Goal: Task Accomplishment & Management: Manage account settings

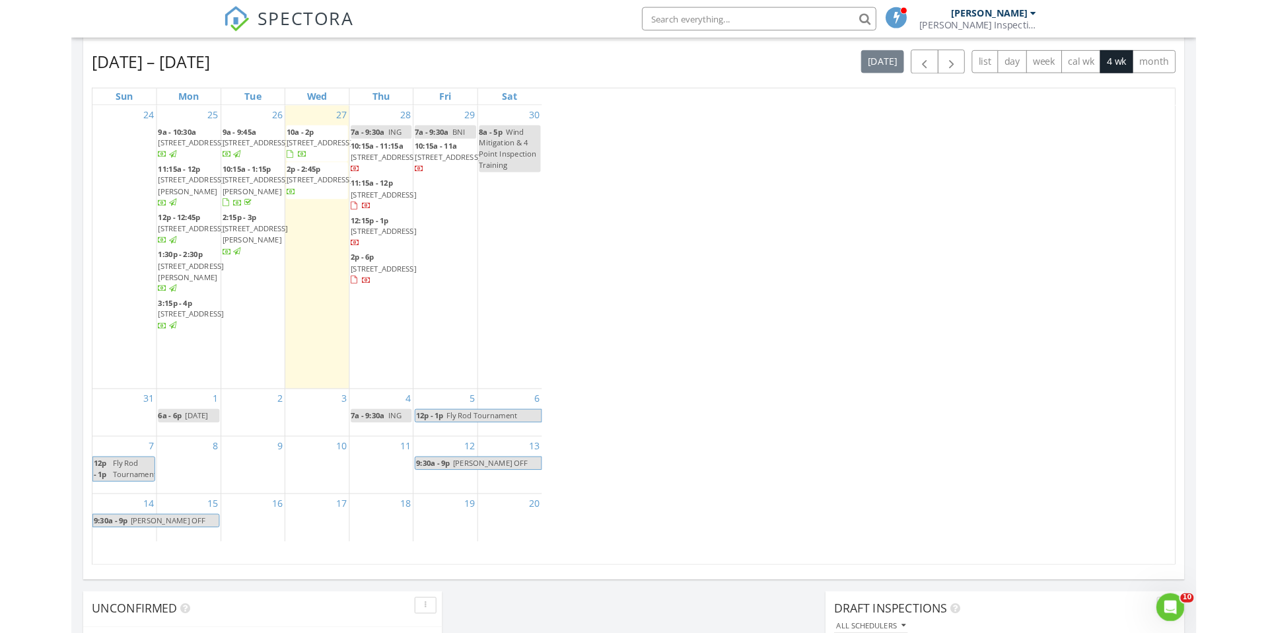
scroll to position [1203, 1269]
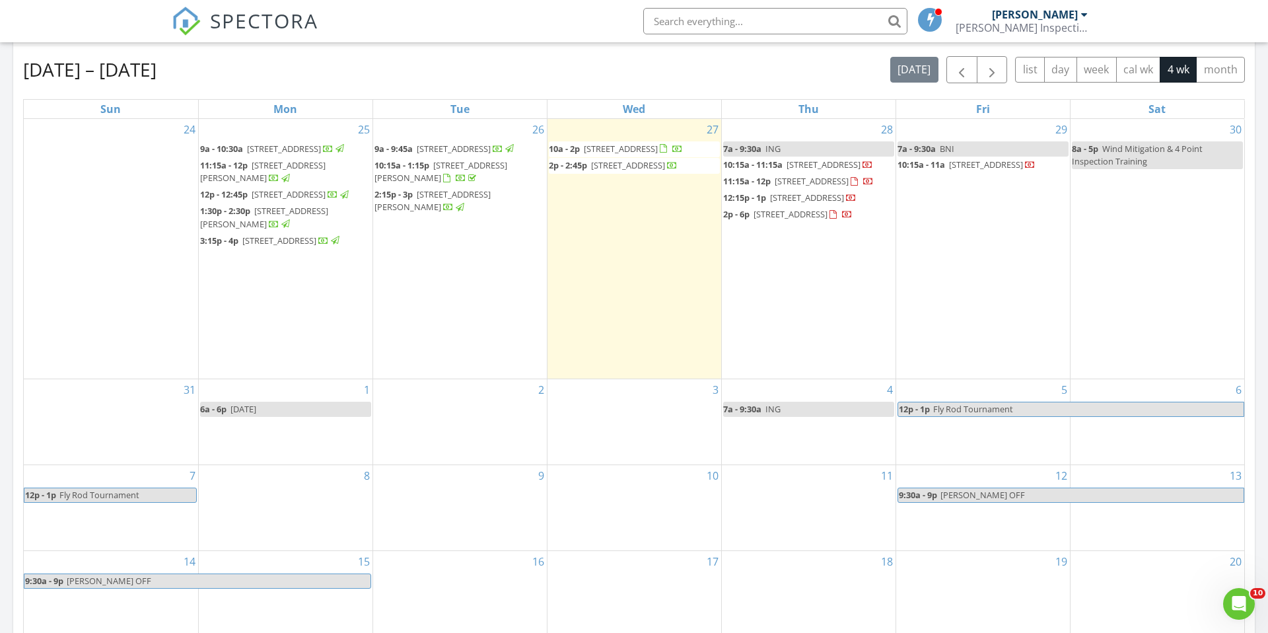
click at [767, 24] on input "text" at bounding box center [775, 21] width 264 height 26
type input "503"
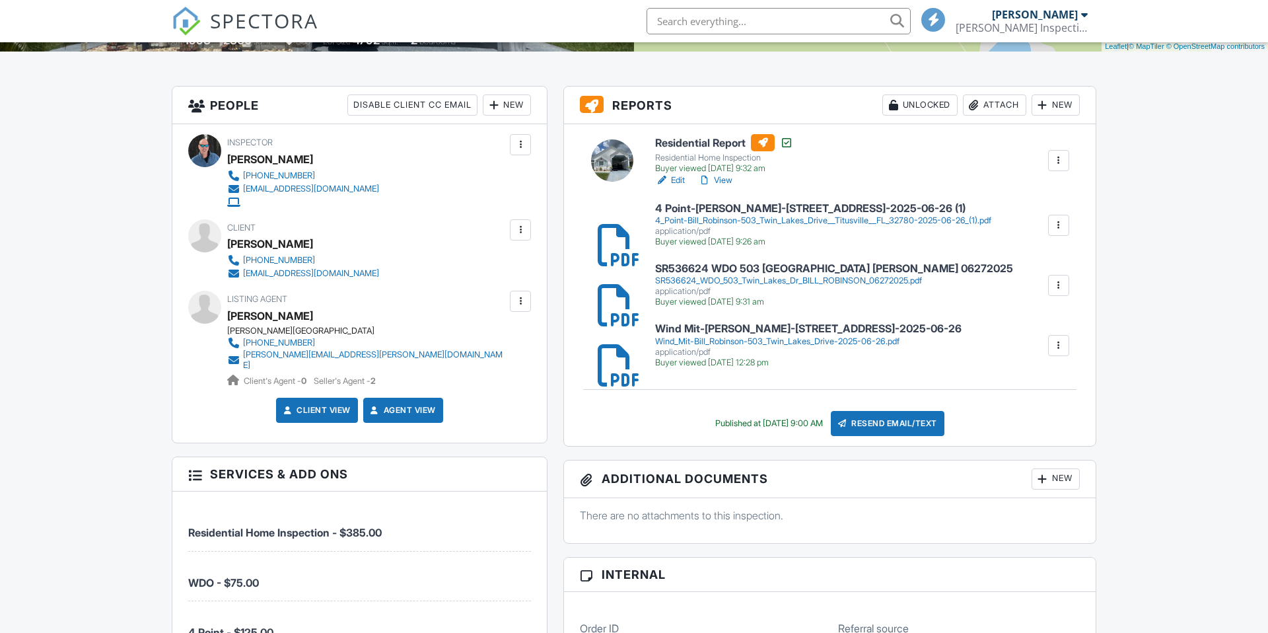
scroll to position [304, 0]
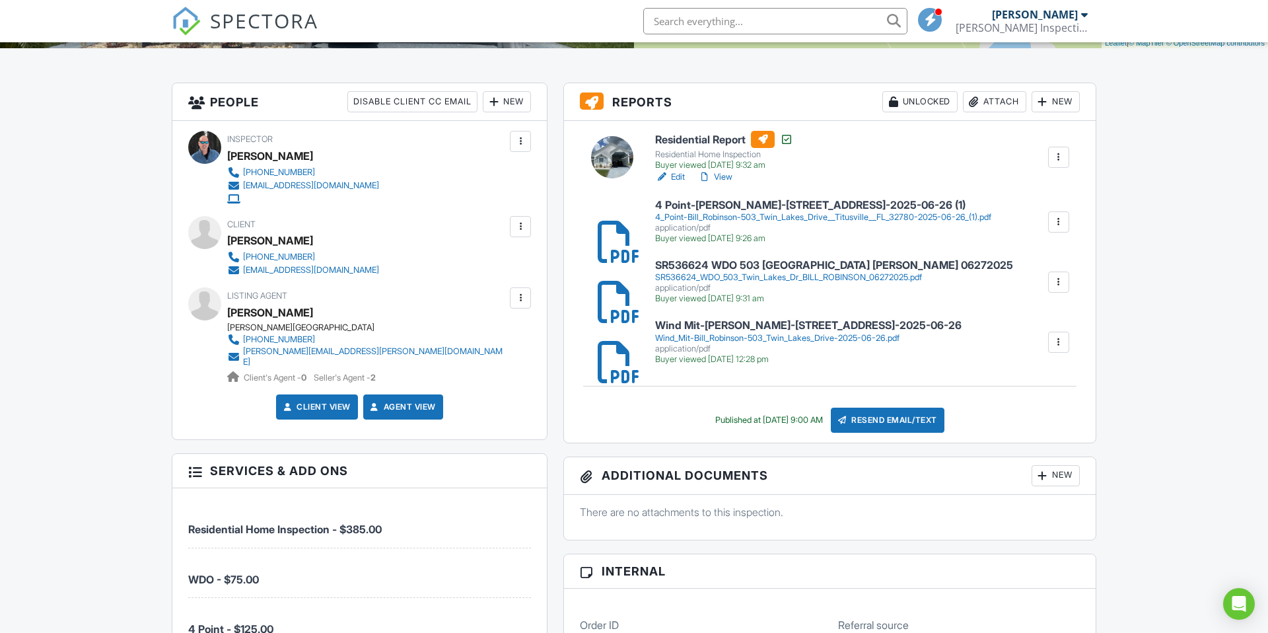
click at [738, 332] on h6 "Wind Mit-Bill Robinson-503 Twin Lakes Drive-2025-06-26" at bounding box center [808, 326] width 306 height 12
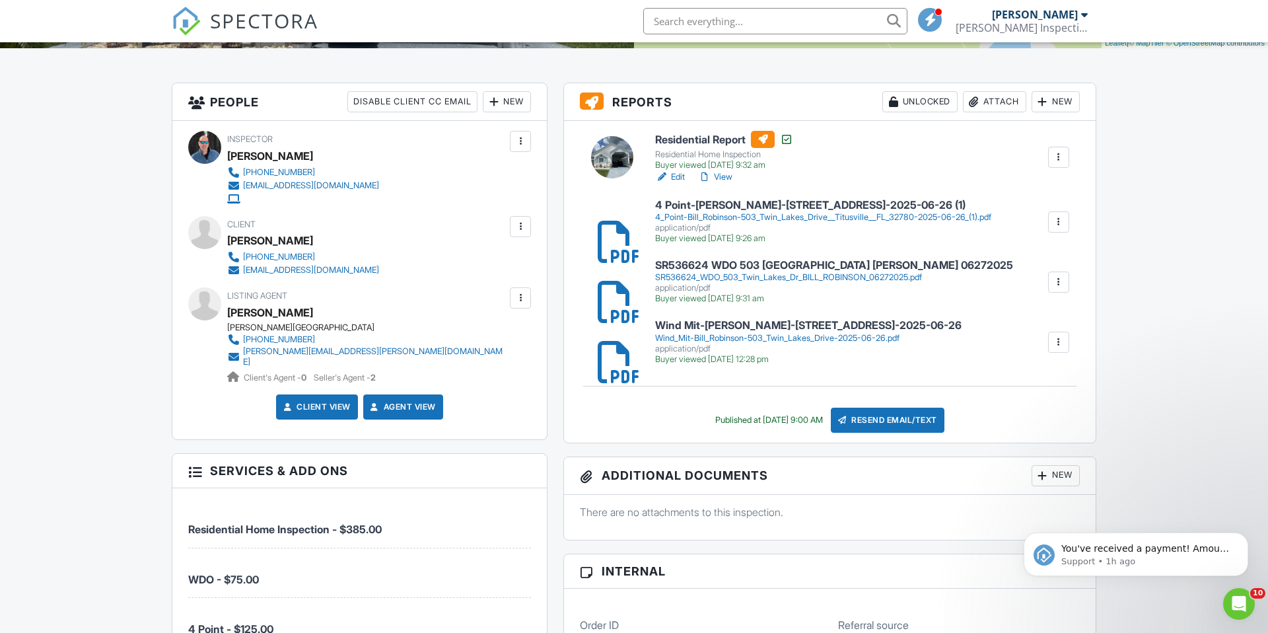
click at [732, 30] on input "text" at bounding box center [775, 21] width 264 height 26
type input "m"
click at [1242, 534] on icon "Dismiss notification" at bounding box center [1244, 536] width 5 height 5
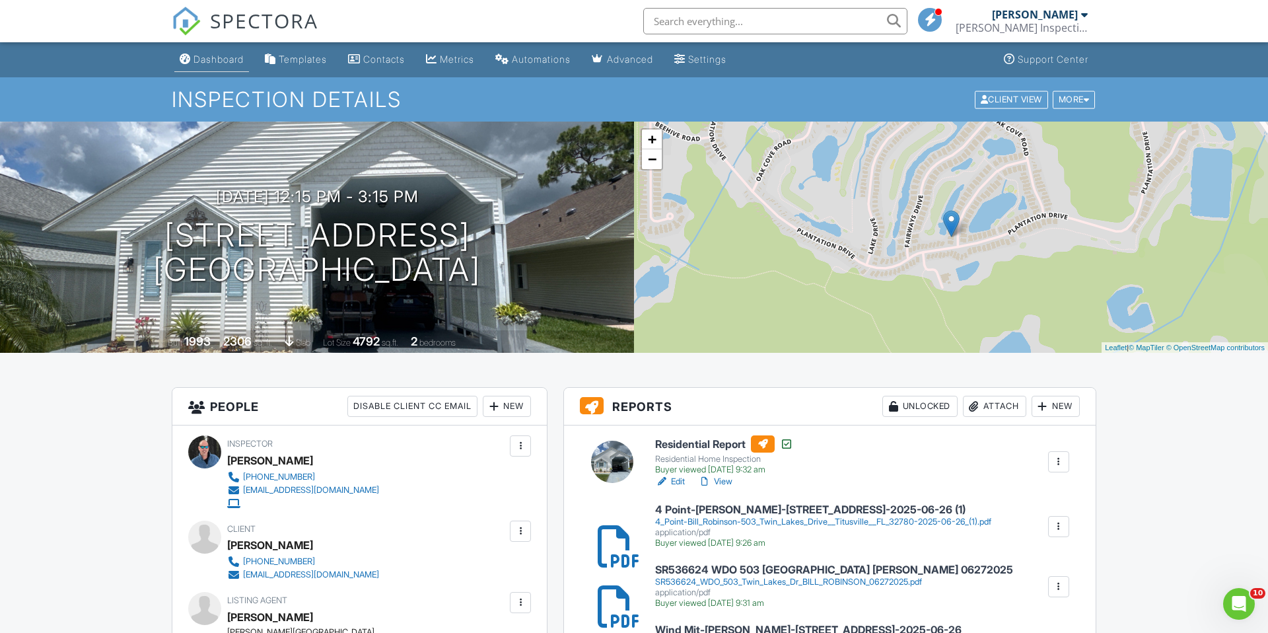
click at [222, 61] on div "Dashboard" at bounding box center [218, 58] width 50 height 11
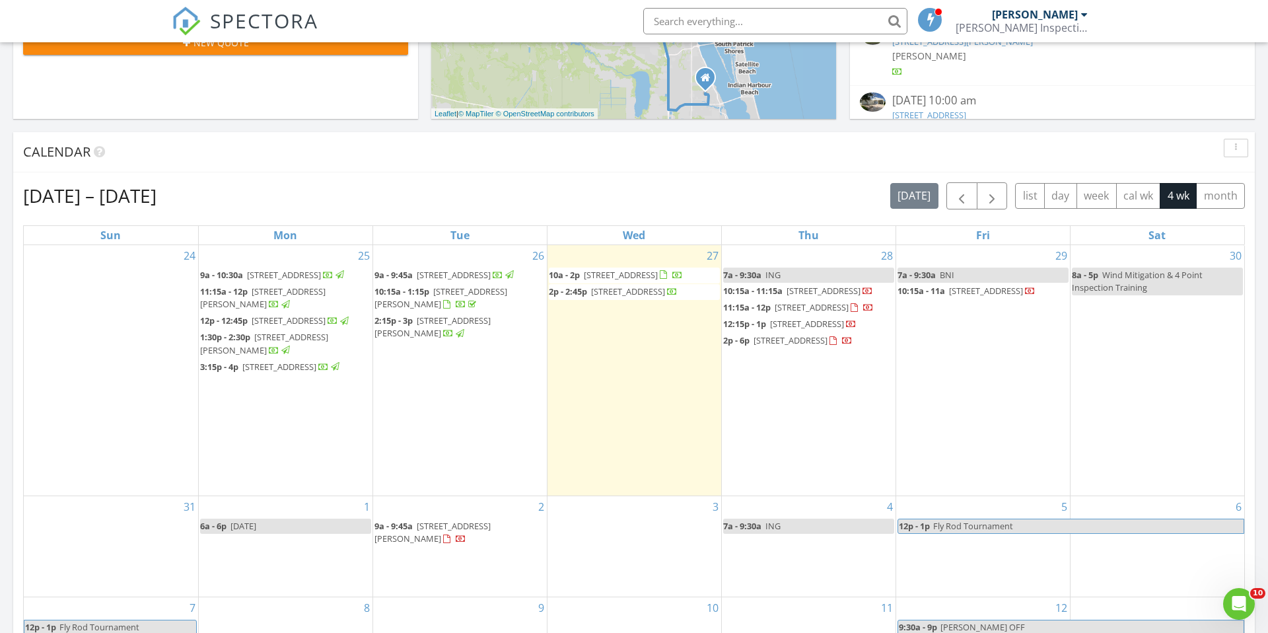
click at [715, 22] on input "text" at bounding box center [775, 21] width 264 height 26
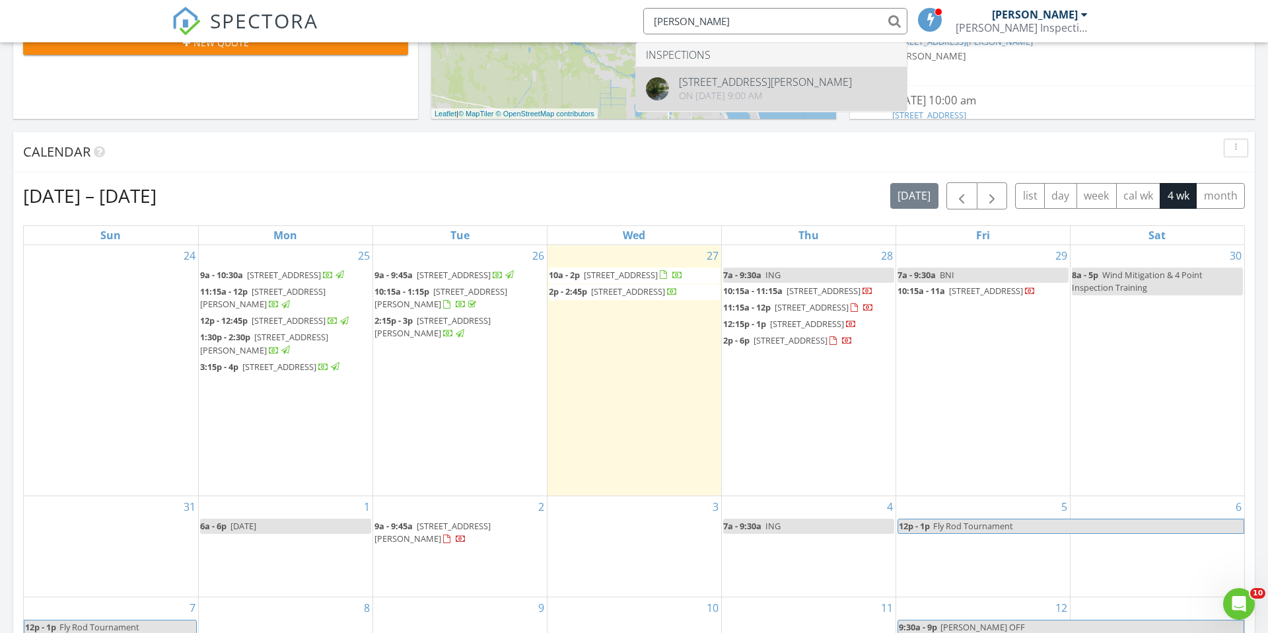
type input "magruder"
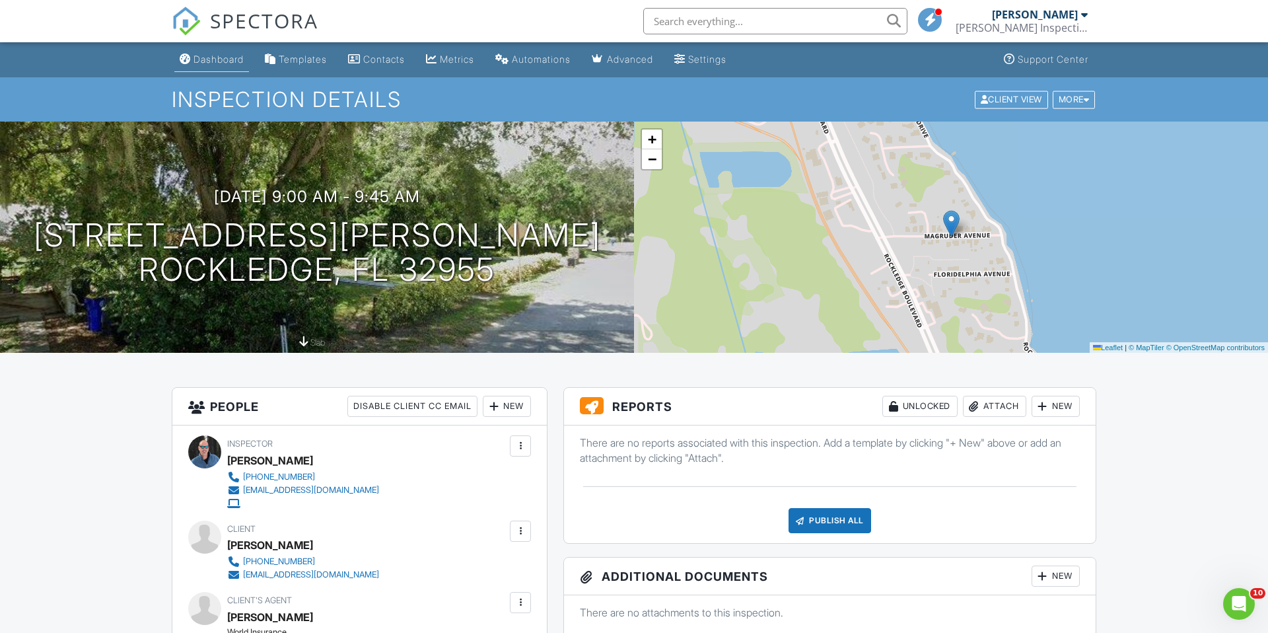
click at [225, 57] on div "Dashboard" at bounding box center [218, 58] width 50 height 11
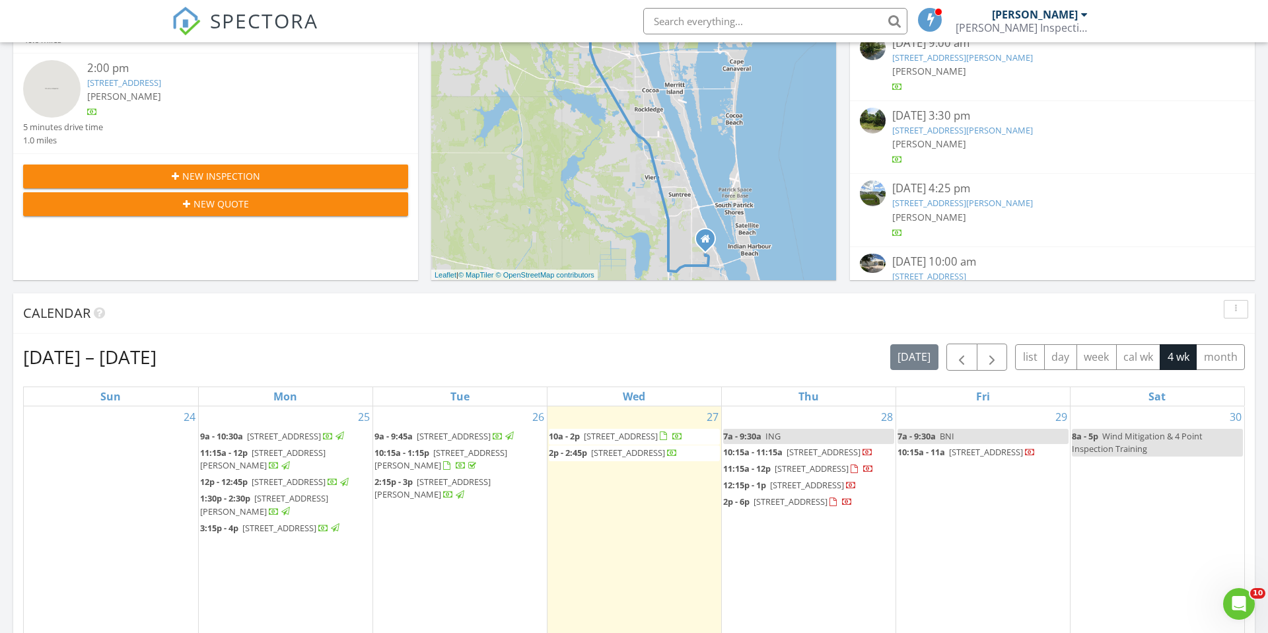
scroll to position [293, 0]
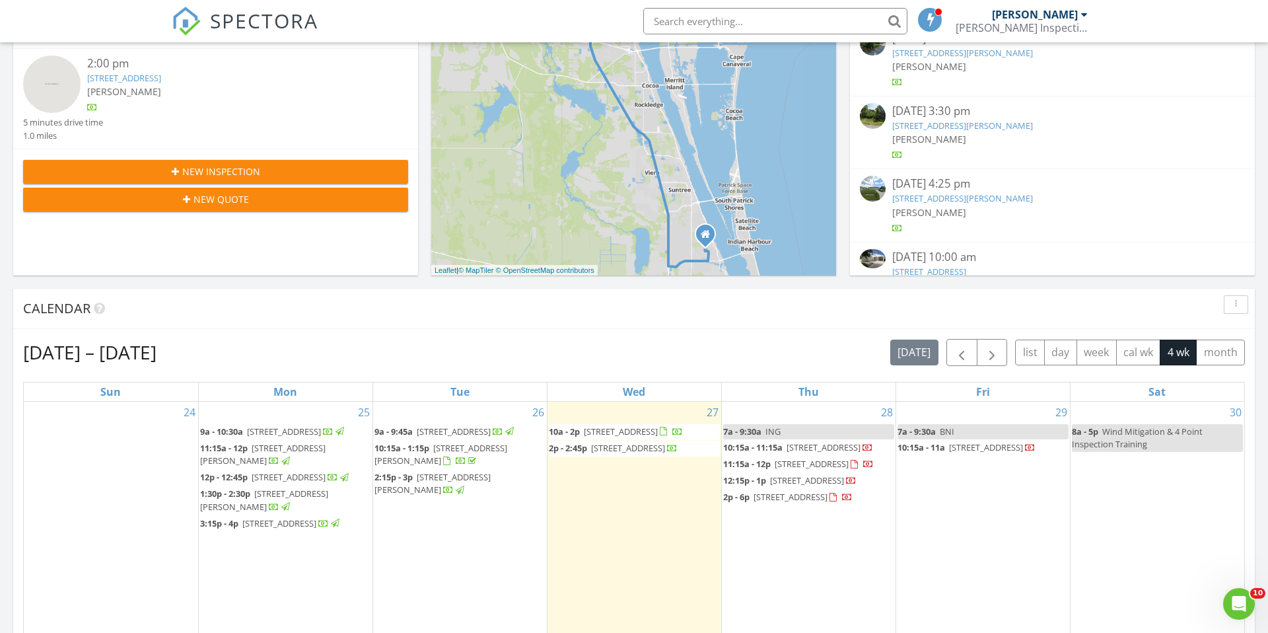
click at [397, 307] on div "Calendar" at bounding box center [624, 308] width 1202 height 20
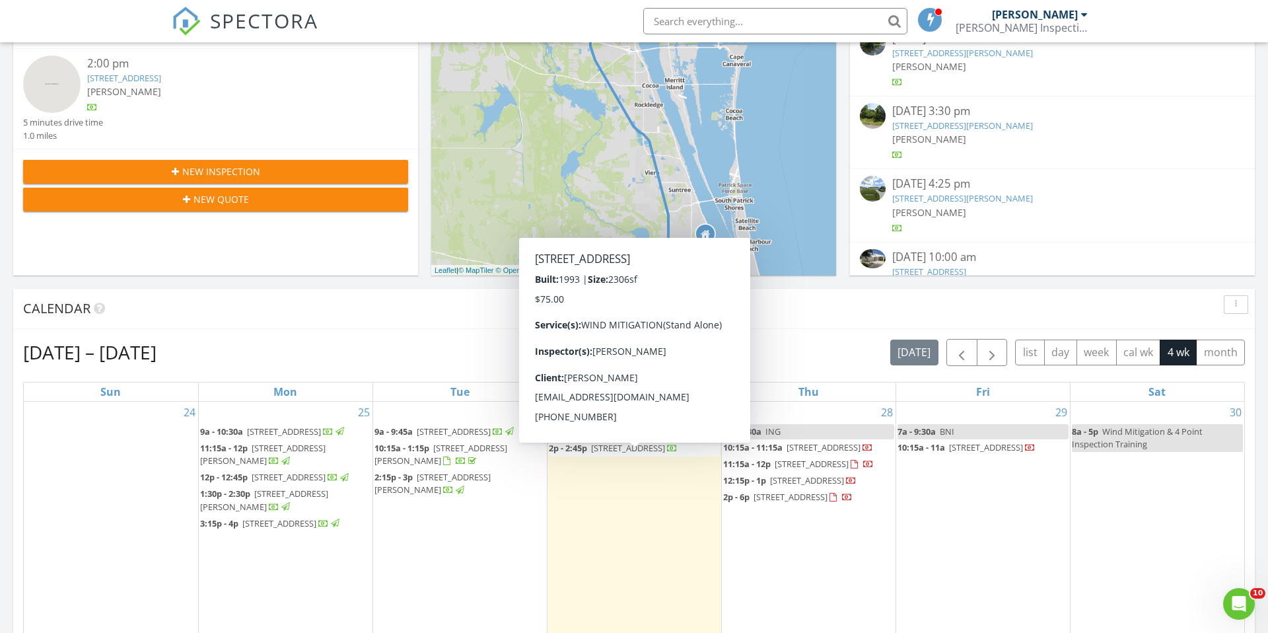
click at [637, 454] on span "[STREET_ADDRESS]" at bounding box center [628, 448] width 74 height 12
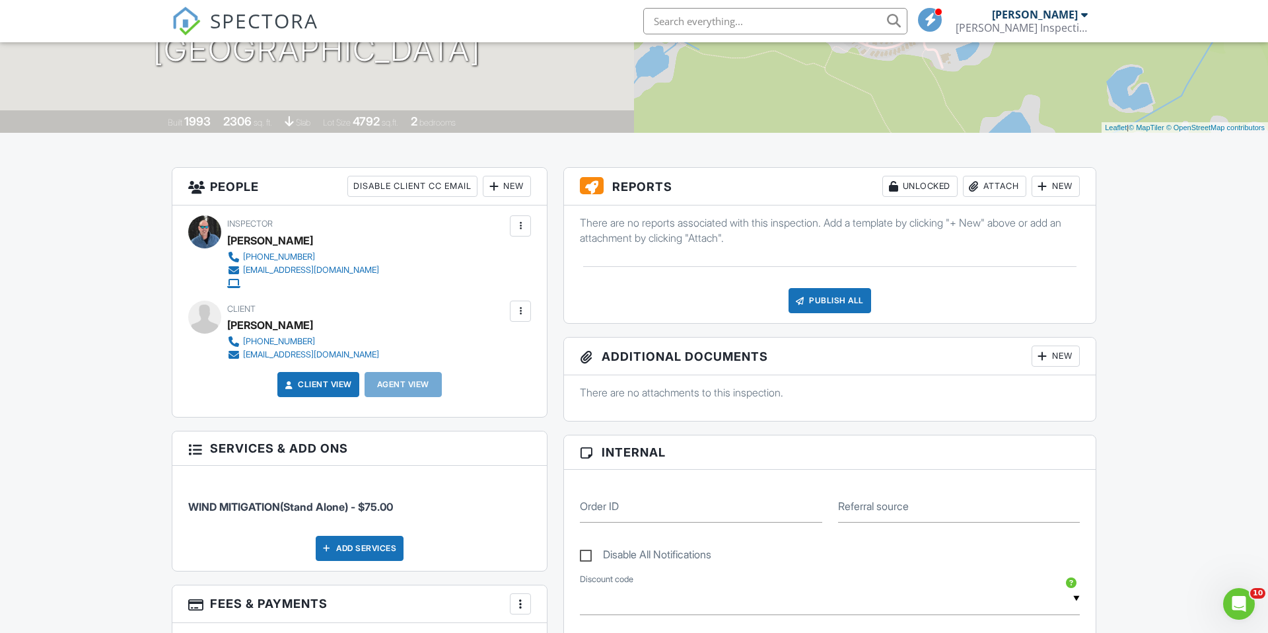
scroll to position [229, 0]
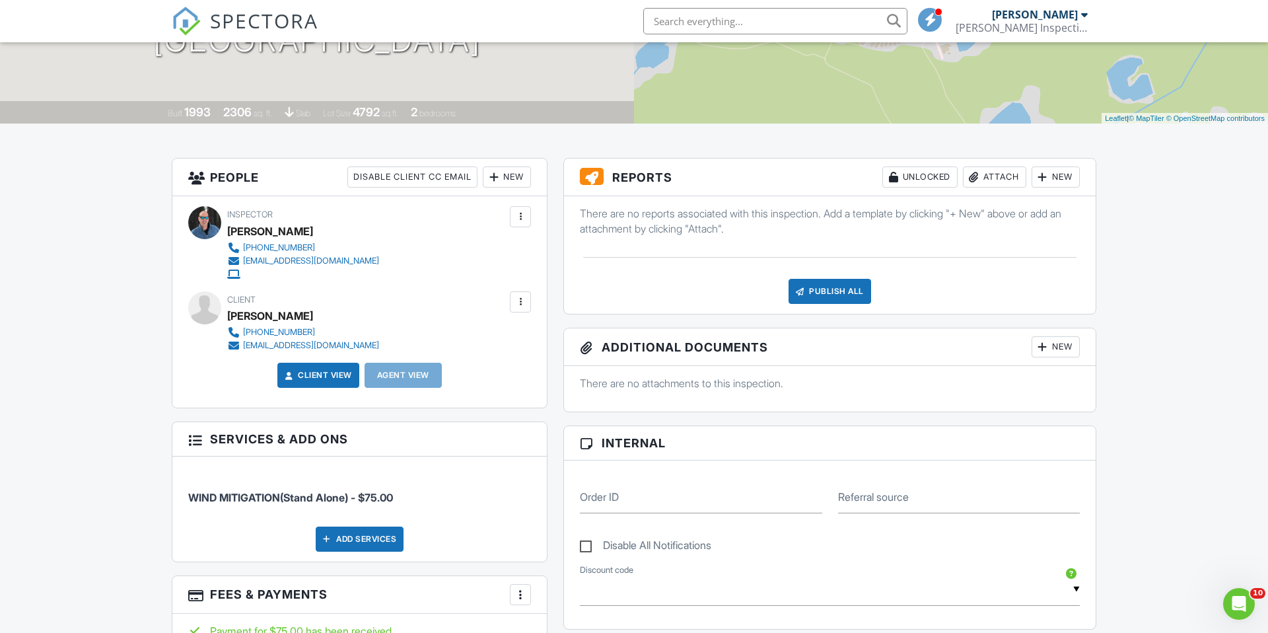
drag, startPoint x: 235, startPoint y: 67, endPoint x: 230, endPoint y: 74, distance: 8.1
click at [237, 76] on div "08/27/2025 2:00 pm - 2:45 pm 503 Twin Lakes Dr Titusville, FL 32780 Built 1993 …" at bounding box center [317, 7] width 634 height 231
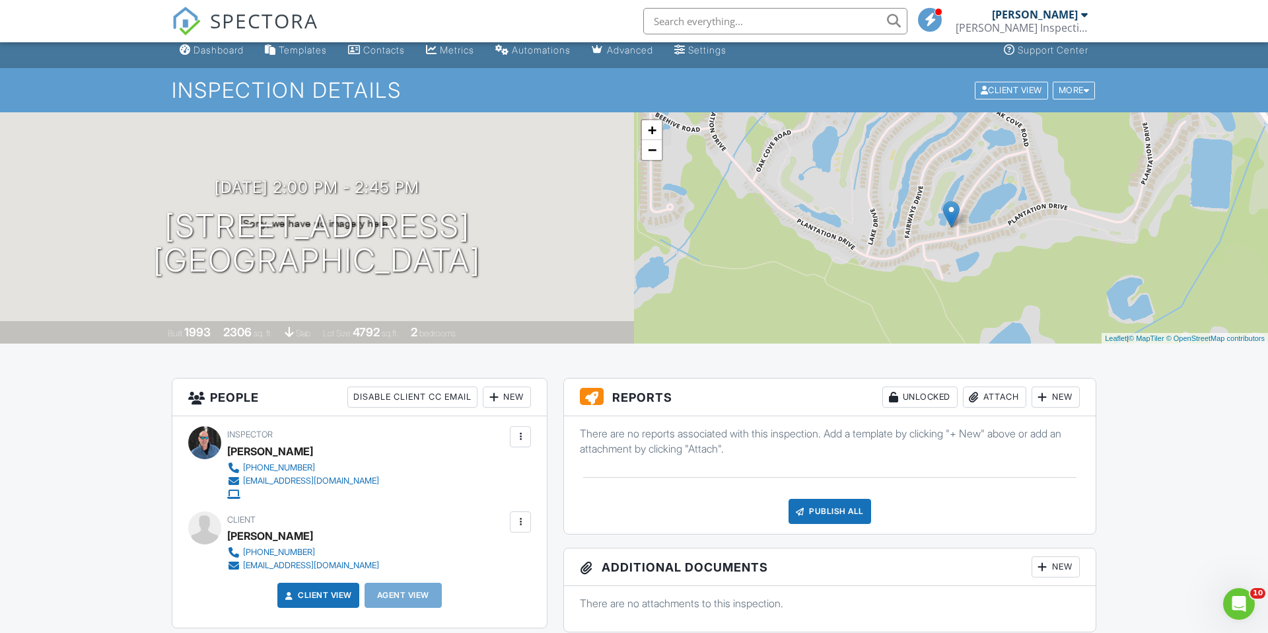
scroll to position [0, 0]
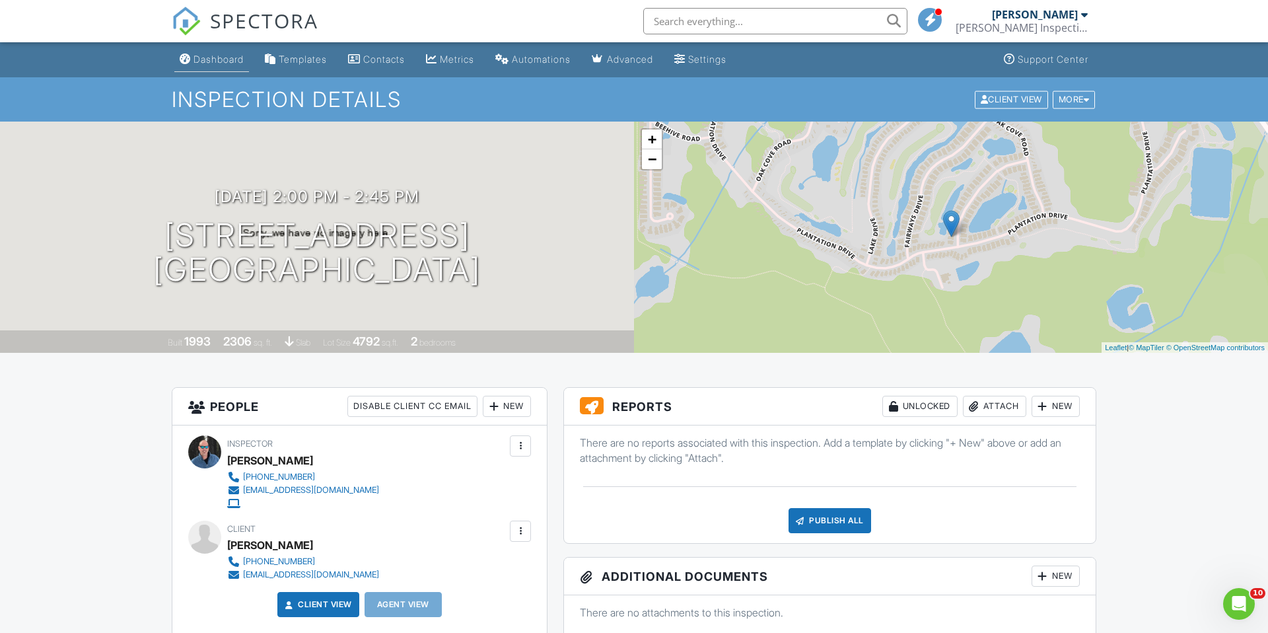
click at [207, 61] on div "Dashboard" at bounding box center [218, 58] width 50 height 11
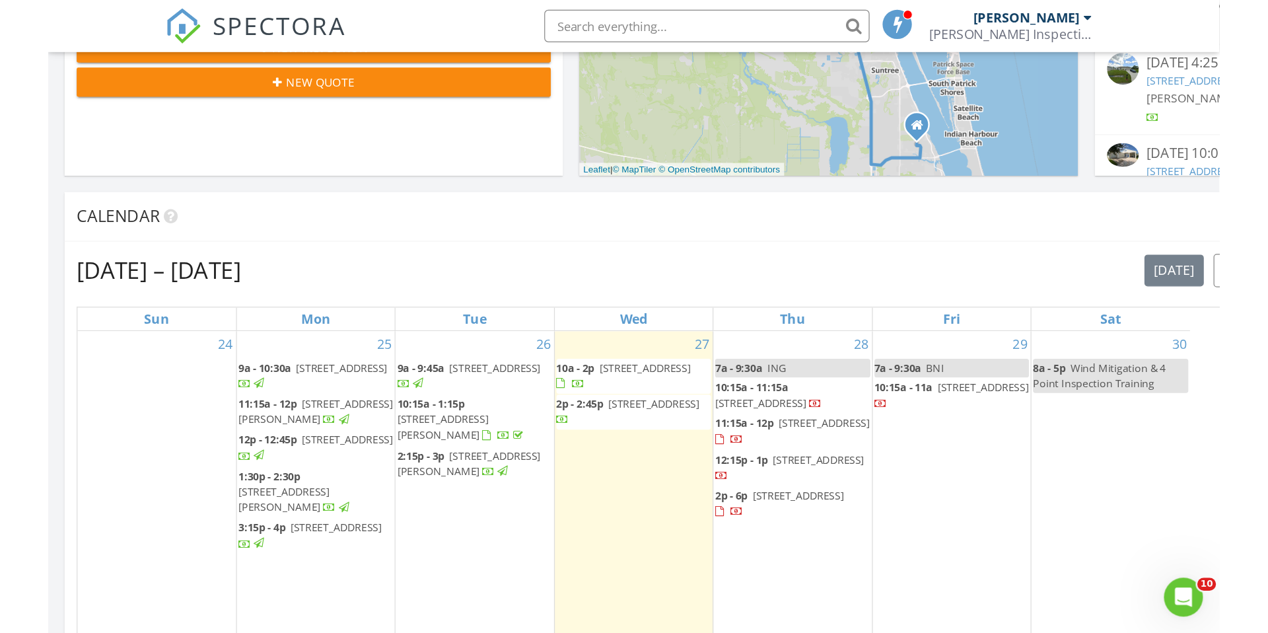
scroll to position [1203, 1269]
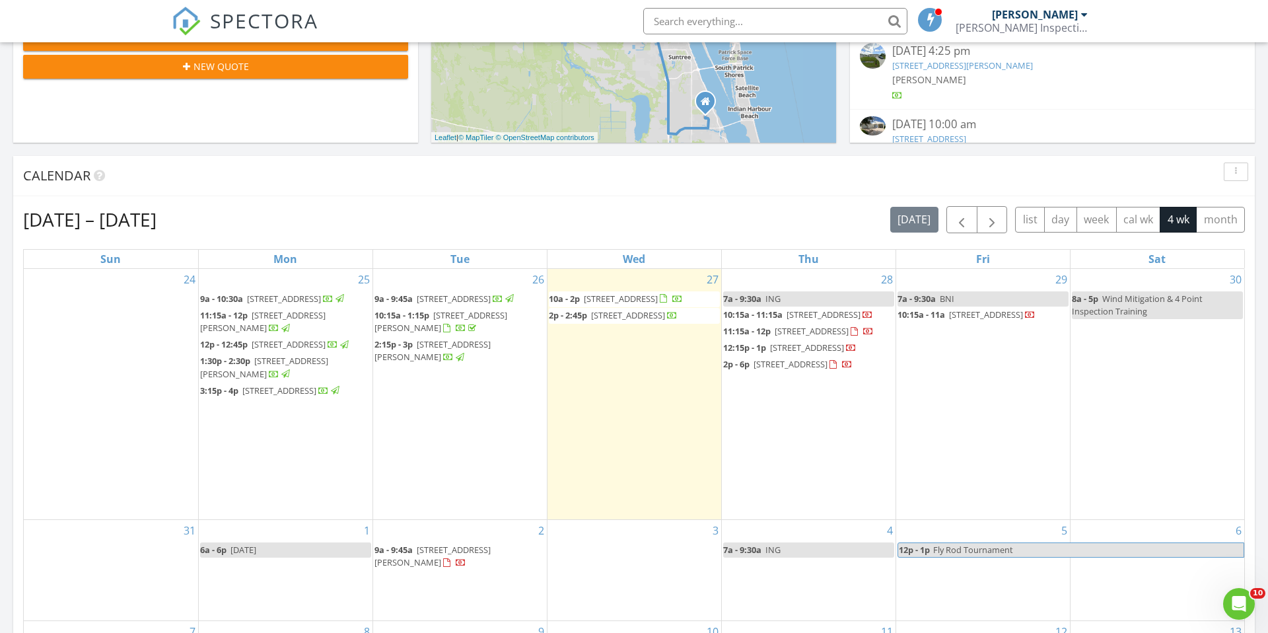
click at [827, 370] on span "133 N Orlando Ave, Cocoa Beach 32931" at bounding box center [790, 364] width 74 height 12
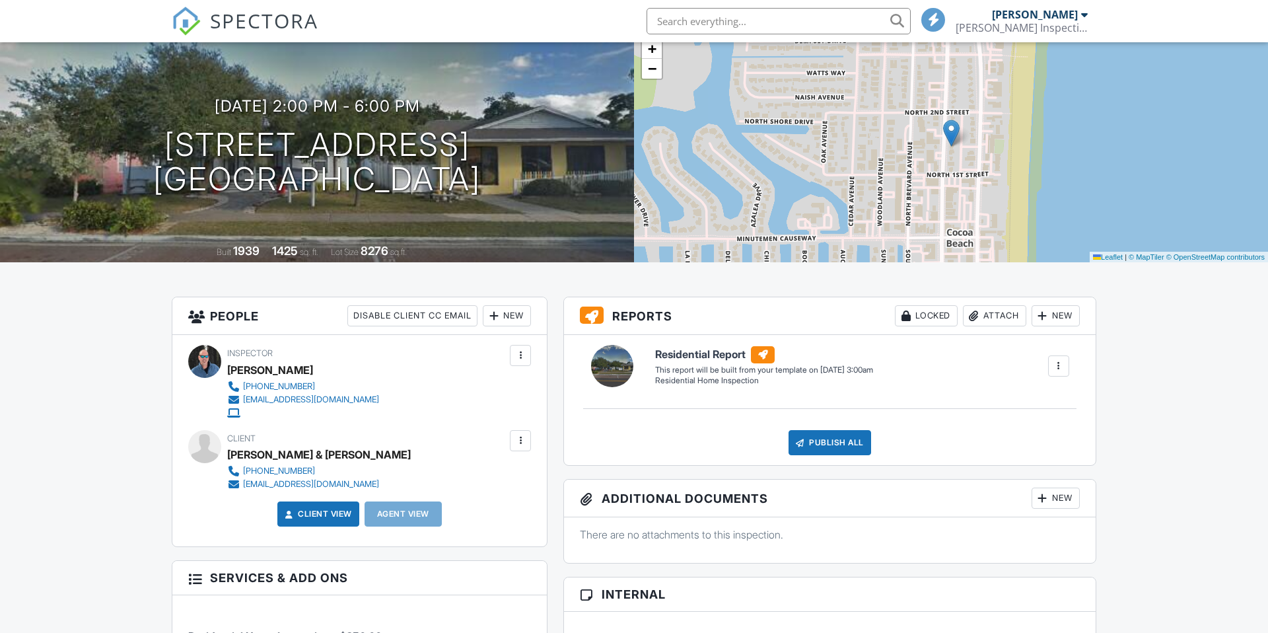
scroll to position [92, 0]
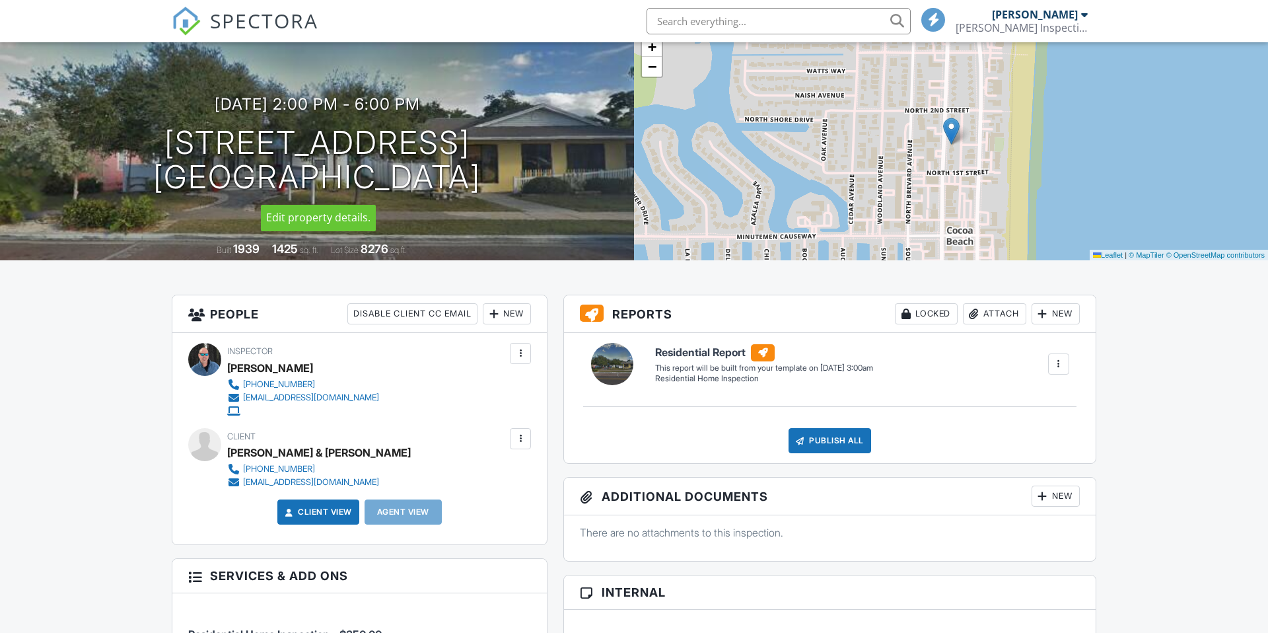
click at [427, 138] on h1 "133 N Orlando Ave Cocoa Beach, FL 32931" at bounding box center [317, 160] width 328 height 70
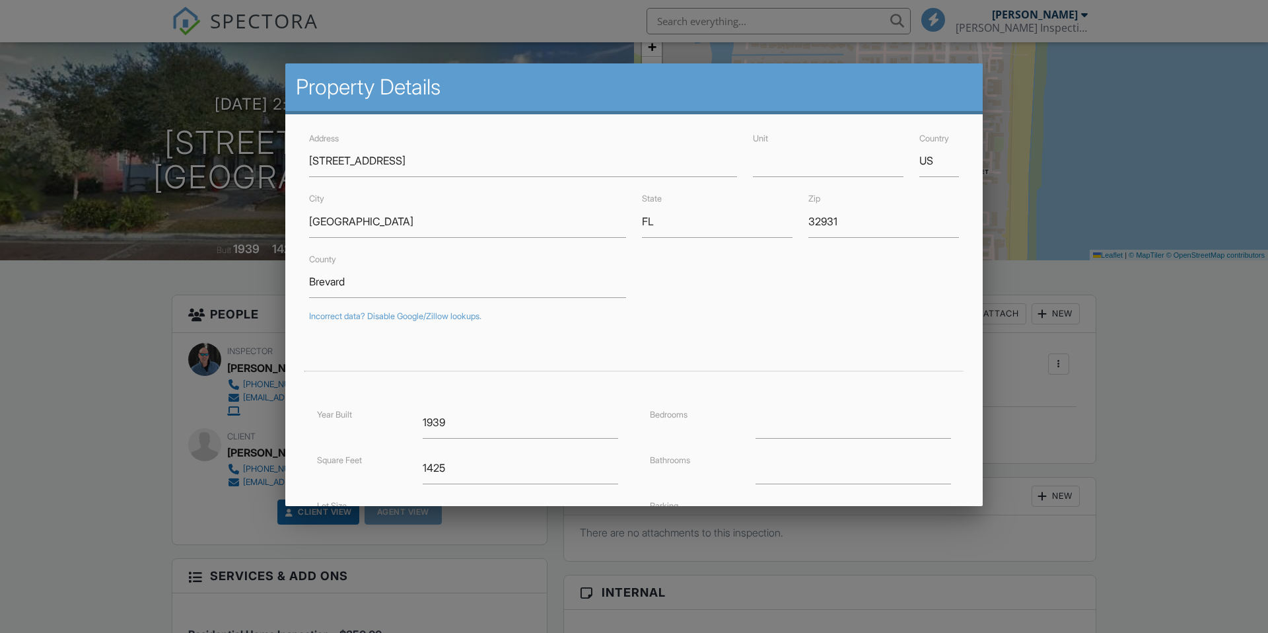
click at [31, 270] on div at bounding box center [634, 329] width 1268 height 791
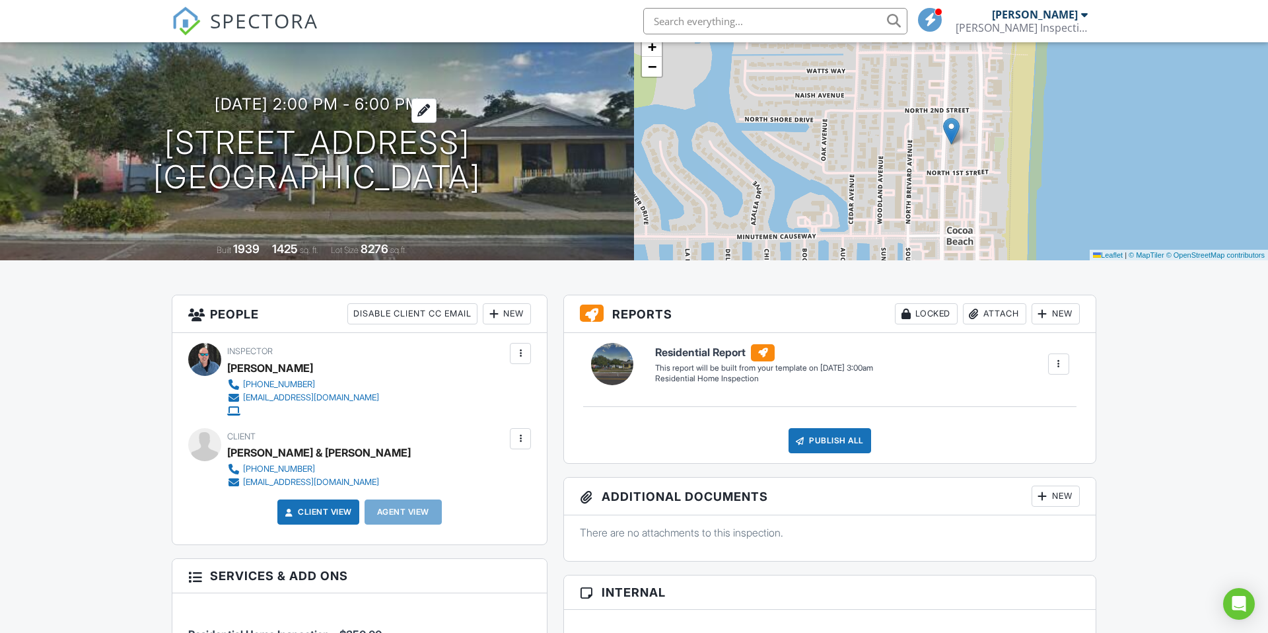
click at [328, 96] on h3 "08/28/2025 2:00 pm - 6:00 pm" at bounding box center [317, 104] width 205 height 18
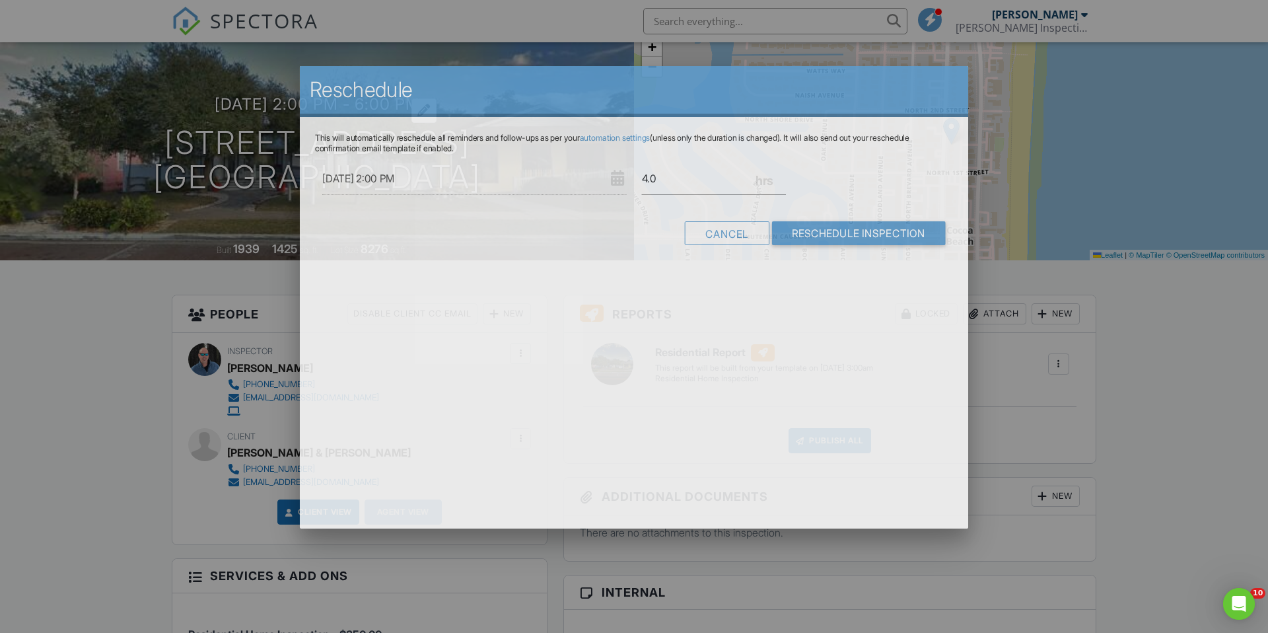
scroll to position [0, 0]
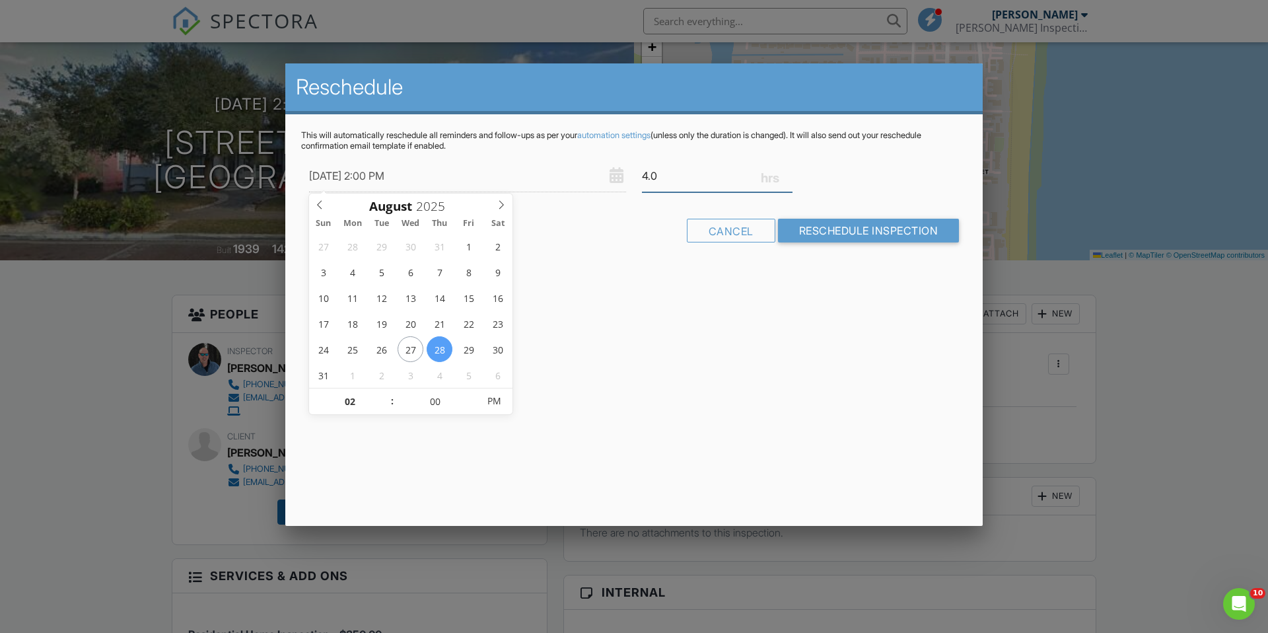
click at [787, 182] on input "4.0" at bounding box center [717, 176] width 151 height 32
click at [789, 180] on input "3.75" at bounding box center [717, 176] width 151 height 32
click at [789, 180] on input "3.5" at bounding box center [717, 176] width 151 height 32
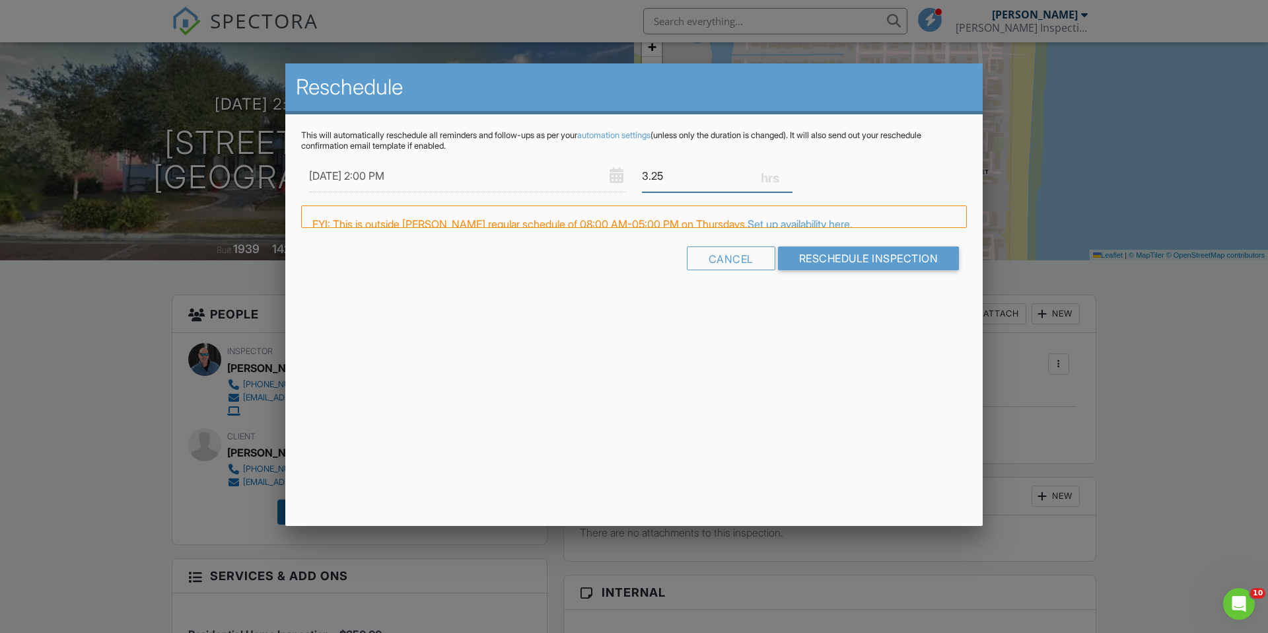
click at [789, 180] on input "3.25" at bounding box center [717, 176] width 151 height 32
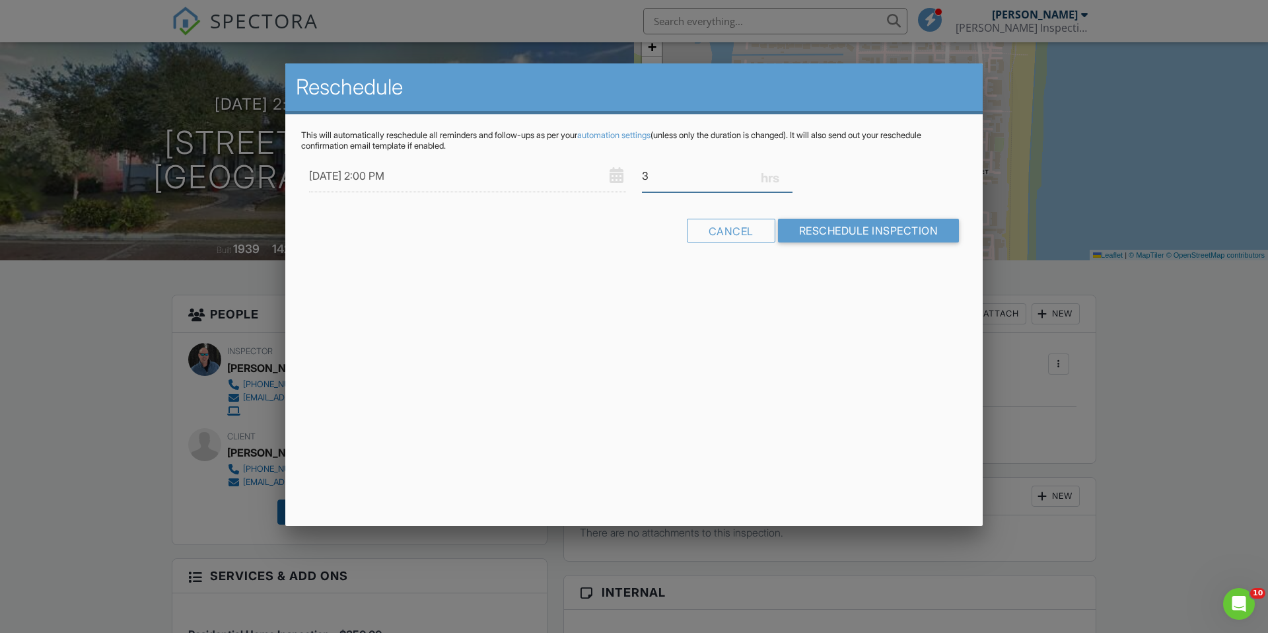
type input "3"
click at [789, 180] on input "3" at bounding box center [717, 176] width 151 height 32
click at [847, 254] on div "This will automatically reschedule all reminders and follow-ups as per your aut…" at bounding box center [633, 197] width 697 height 167
click at [849, 230] on input "Reschedule Inspection" at bounding box center [869, 231] width 182 height 24
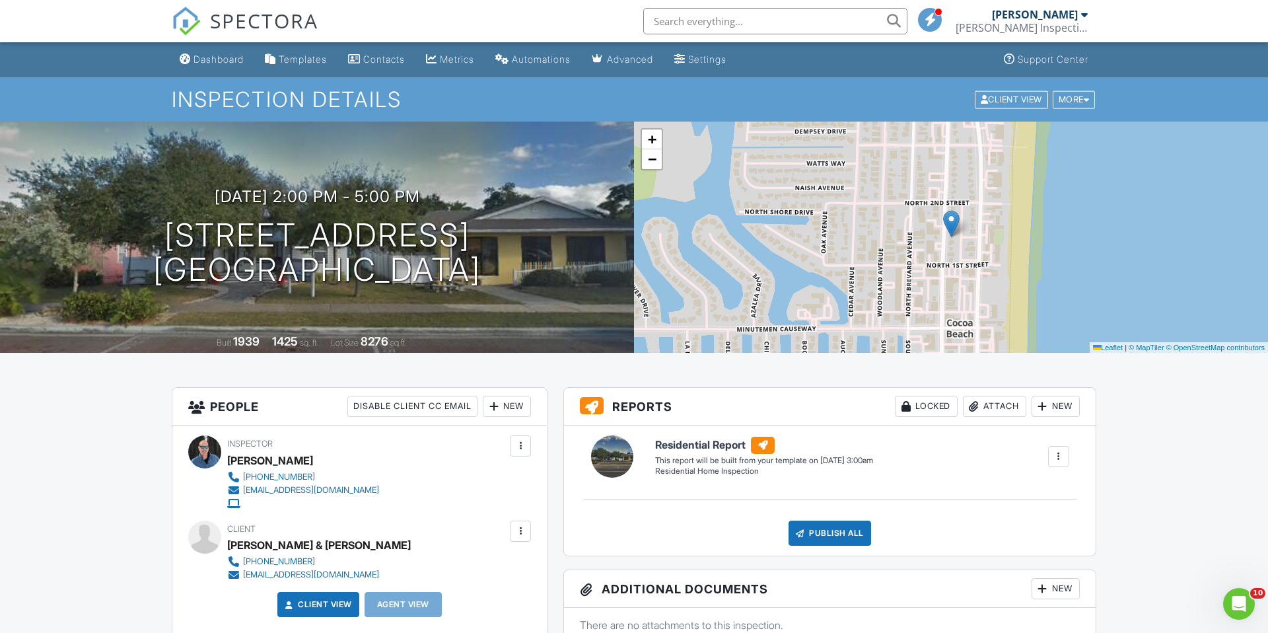
click at [729, 18] on input "text" at bounding box center [775, 21] width 264 height 26
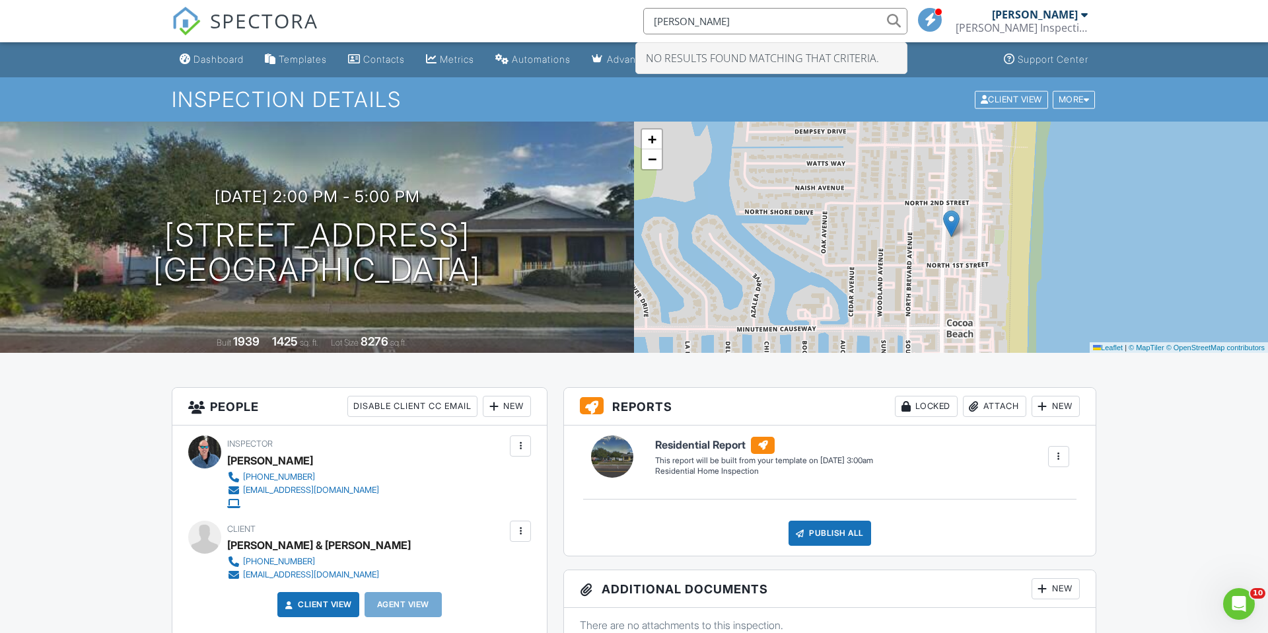
click at [903, 22] on input "chad whaley" at bounding box center [775, 21] width 264 height 26
drag, startPoint x: 720, startPoint y: 19, endPoint x: 658, endPoint y: 23, distance: 61.5
click at [658, 23] on input "chad whaley" at bounding box center [775, 21] width 264 height 26
type input "1"
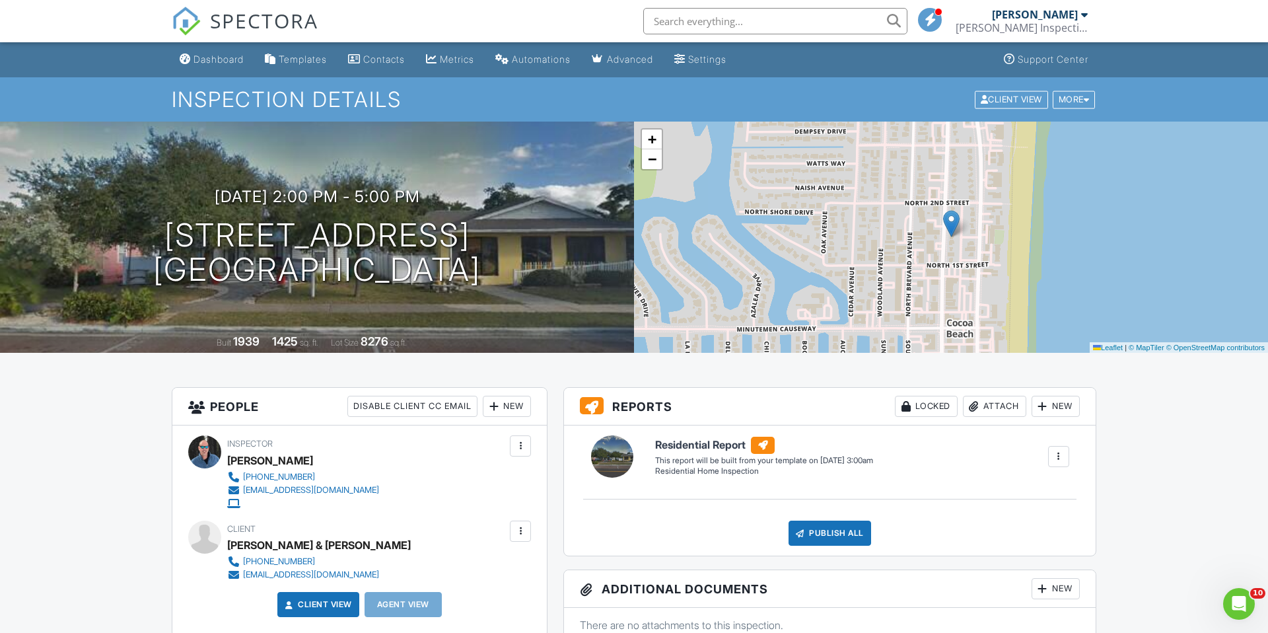
click at [221, 61] on div "Dashboard" at bounding box center [218, 58] width 50 height 11
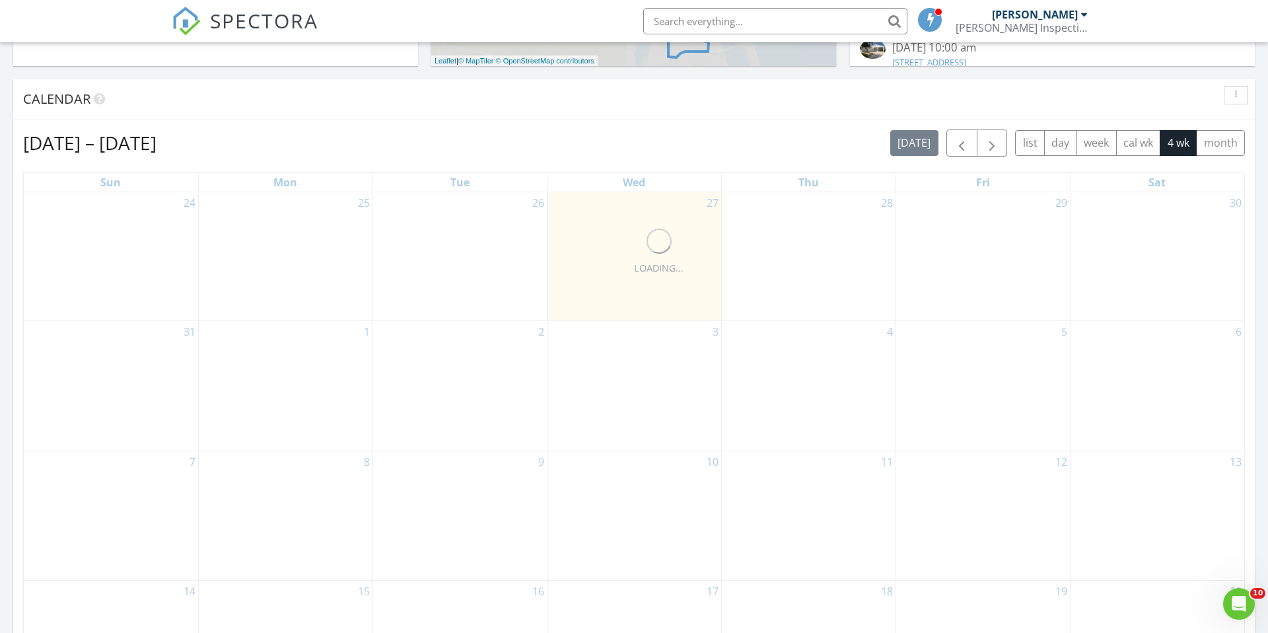
scroll to position [506, 0]
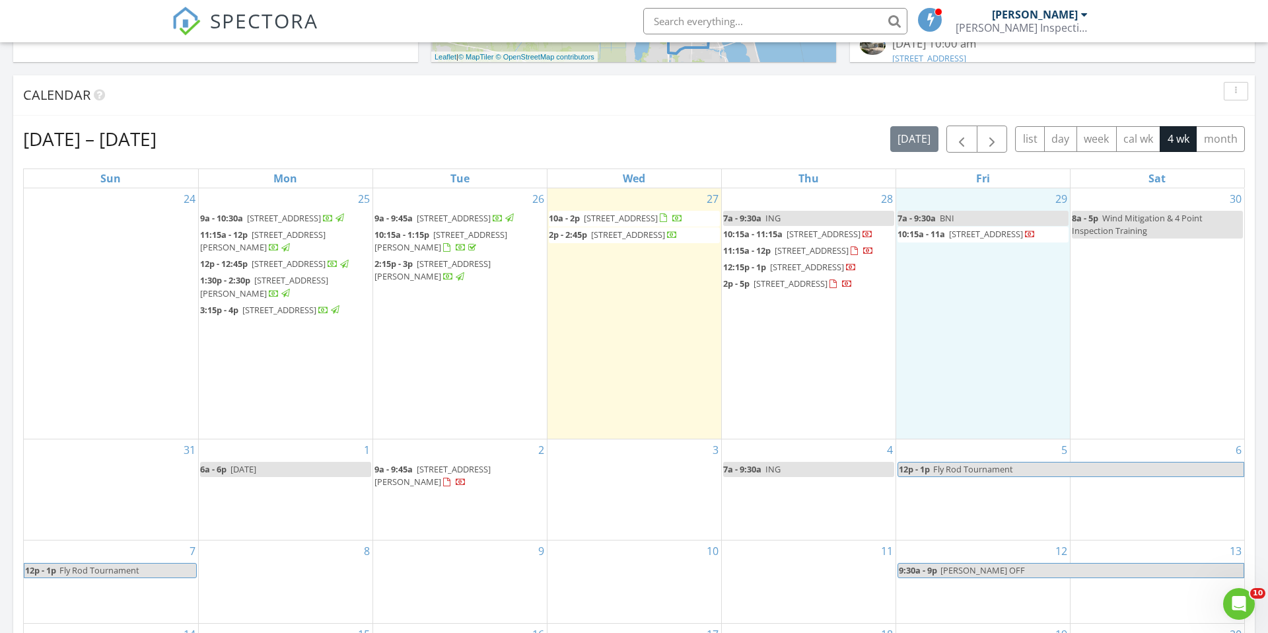
click at [969, 200] on div "29 7a - 9:30a BNI 10:15a - 11a [STREET_ADDRESS]" at bounding box center [983, 313] width 174 height 250
click at [994, 142] on link "Inspection" at bounding box center [982, 141] width 68 height 21
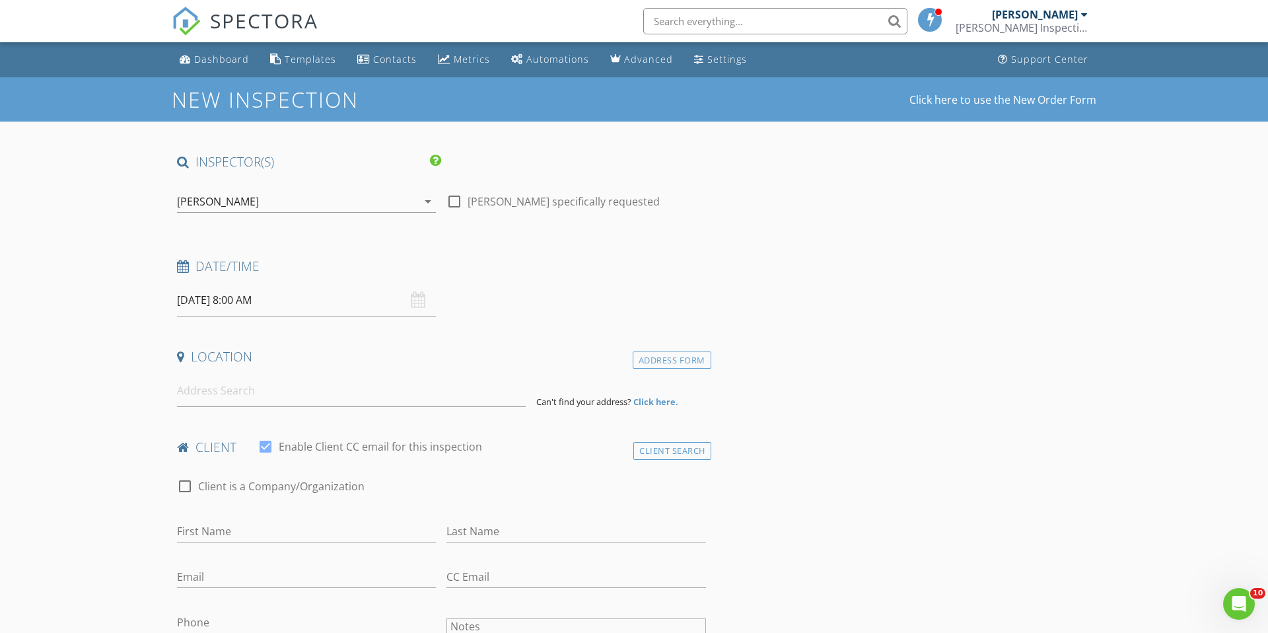
click at [242, 301] on input "[DATE] 8:00 AM" at bounding box center [306, 300] width 259 height 32
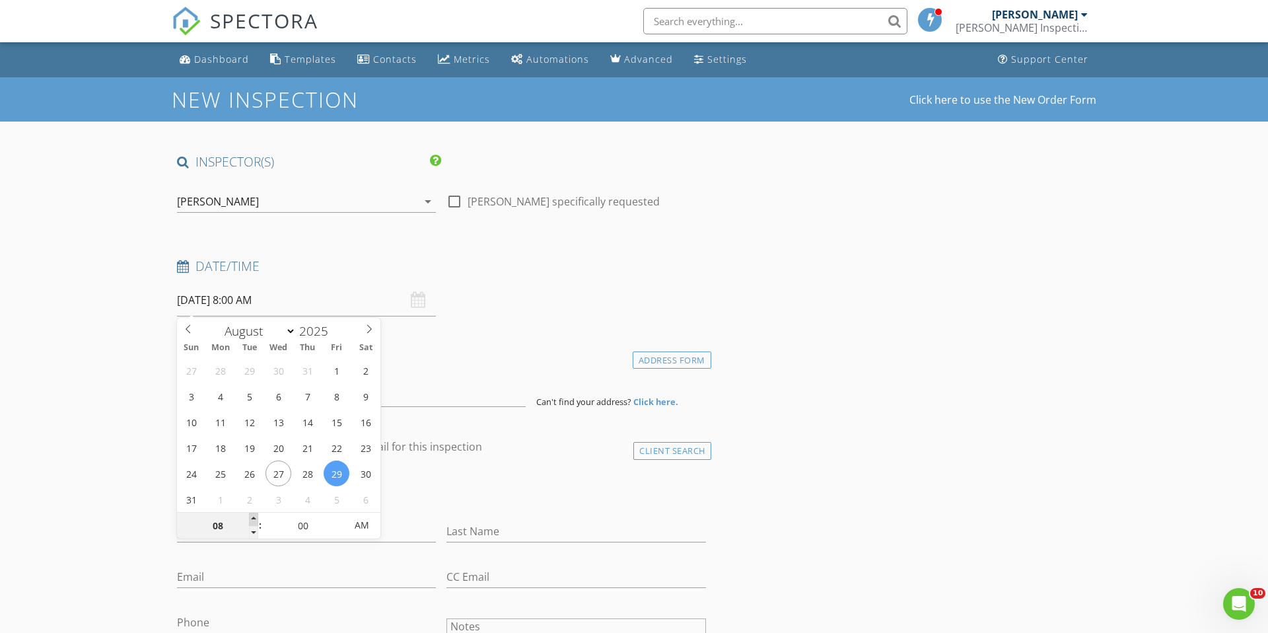
type input "09"
type input "[DATE] 9:00 AM"
click at [254, 515] on span at bounding box center [253, 518] width 9 height 13
type input "10"
type input "[DATE] 10:00 AM"
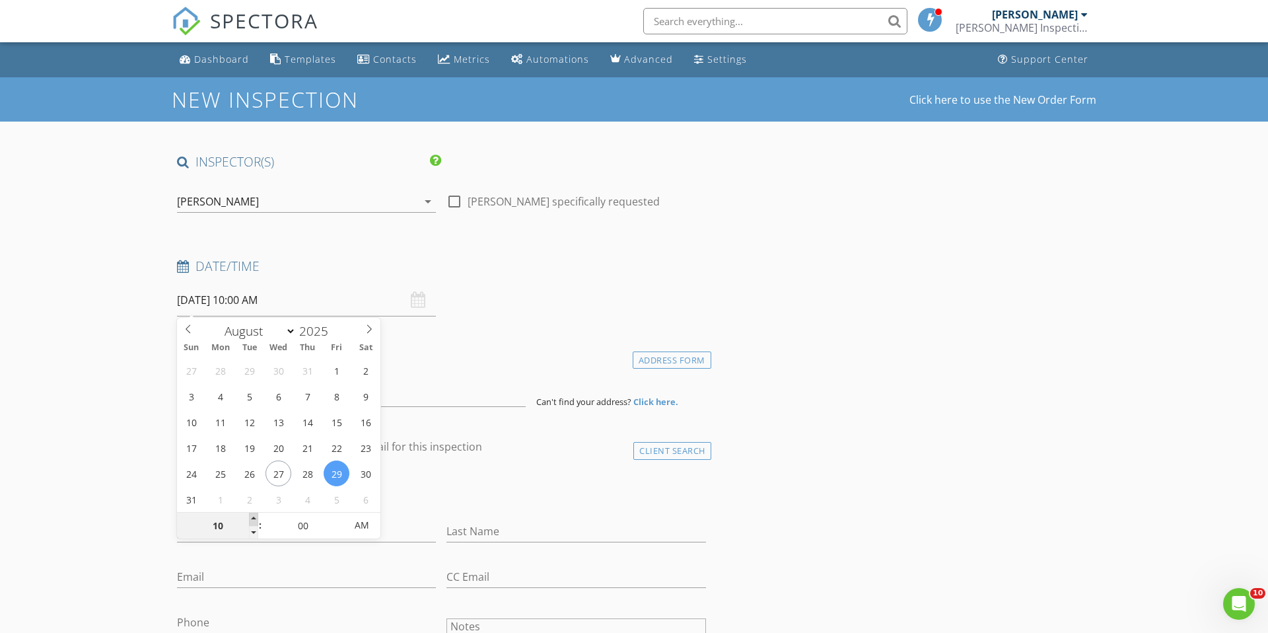
click at [254, 515] on span at bounding box center [253, 518] width 9 height 13
type input "11"
type input "08/29/2025 11:00 AM"
click at [254, 515] on span at bounding box center [253, 518] width 9 height 13
type input "12"
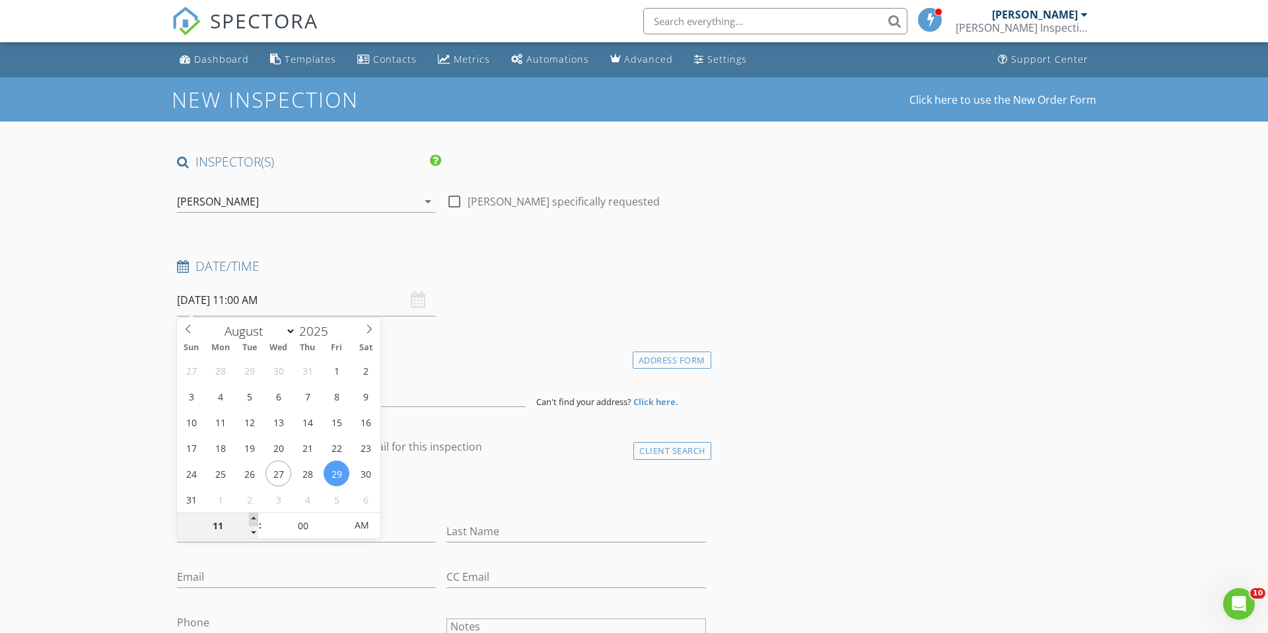
type input "08/29/2025 12:00 PM"
click at [254, 515] on span at bounding box center [253, 518] width 9 height 13
type input "01"
type input "08/29/2025 1:00 PM"
click at [254, 515] on span at bounding box center [253, 518] width 9 height 13
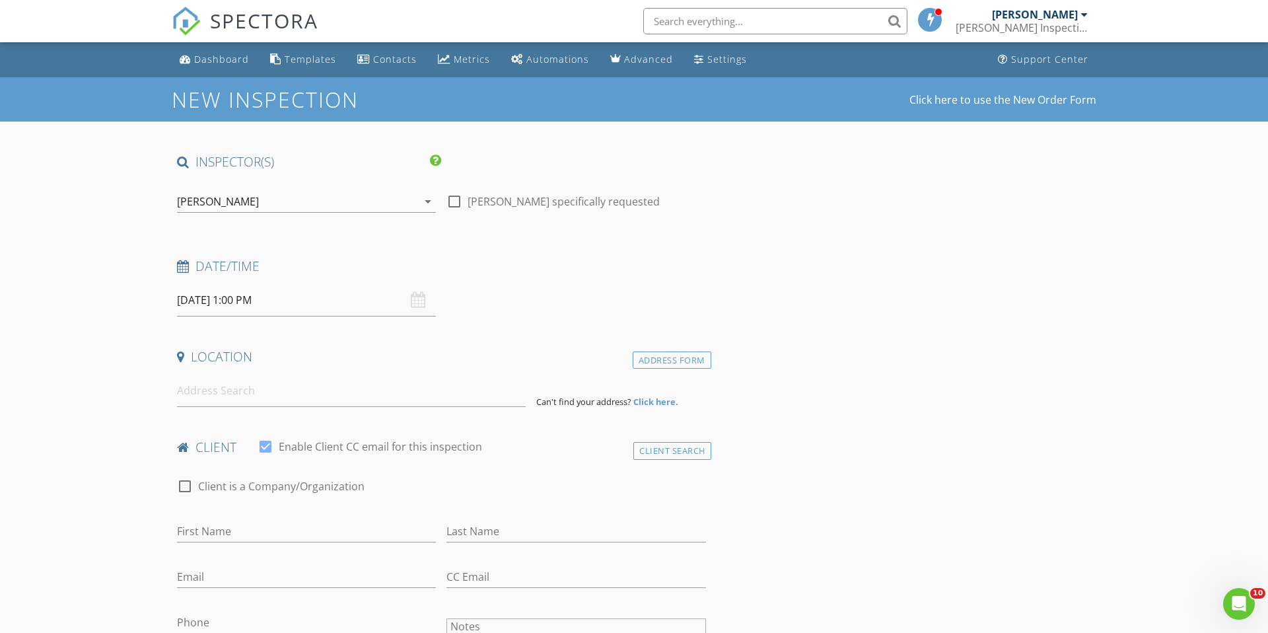
click at [265, 393] on input at bounding box center [351, 390] width 349 height 32
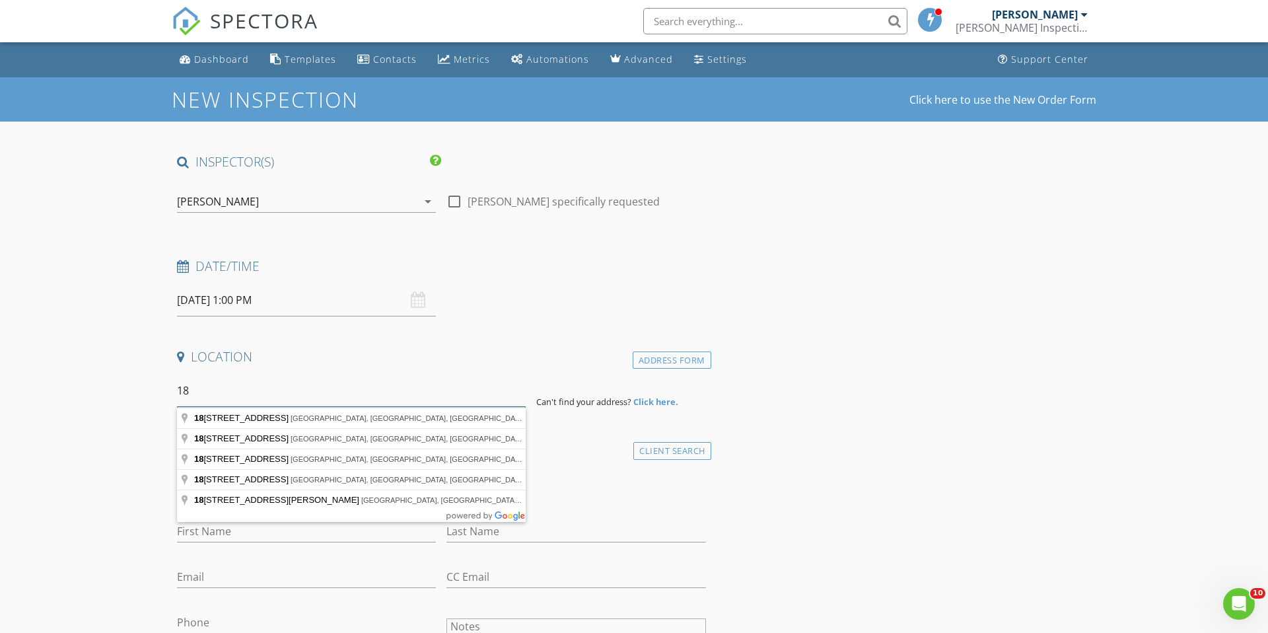
type input "1"
type input "810 New Hampton Way, Merritt Island, FL, USA"
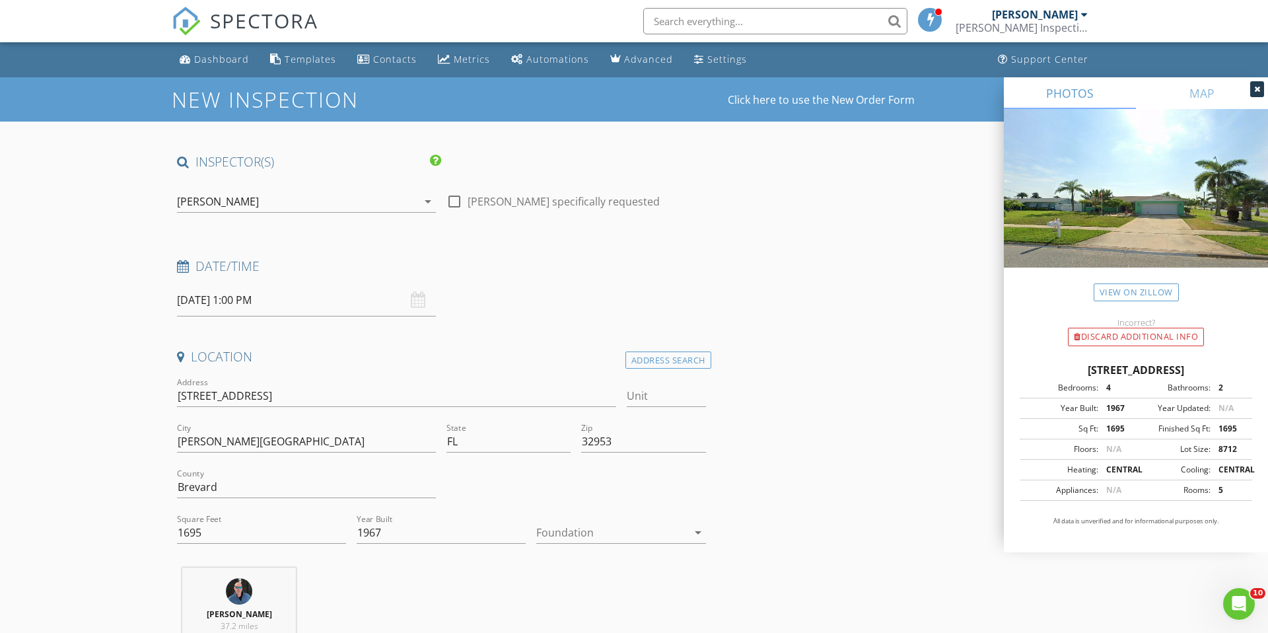
scroll to position [1, 0]
click at [695, 531] on icon "arrow_drop_down" at bounding box center [698, 532] width 16 height 16
click at [592, 573] on div "Slab" at bounding box center [621, 577] width 148 height 16
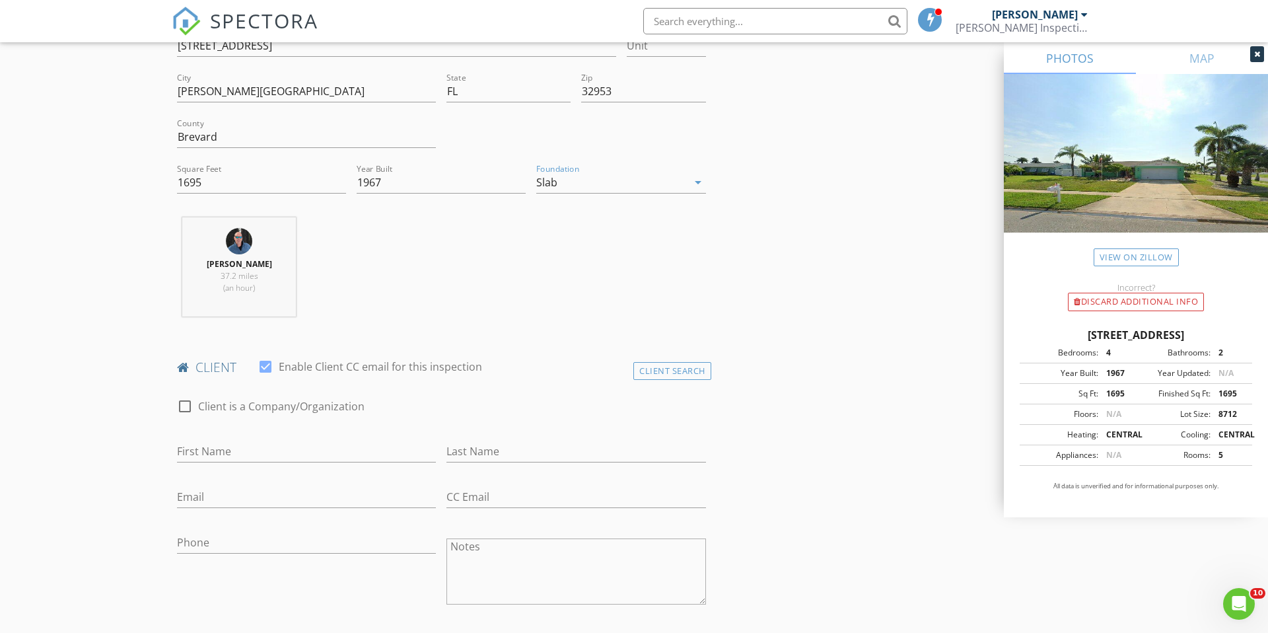
scroll to position [370, 0]
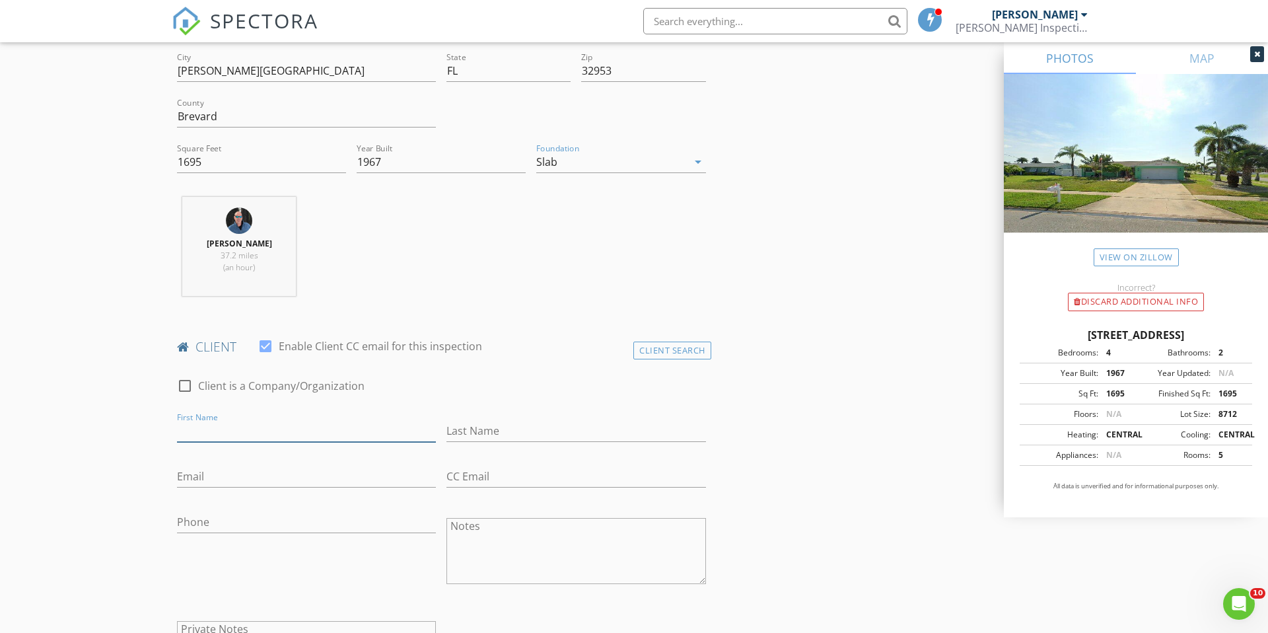
click at [258, 432] on input "First Name" at bounding box center [306, 431] width 259 height 22
type input "Chad"
type input "Whaley"
click at [228, 520] on input "Phone" at bounding box center [306, 522] width 259 height 22
type input "727-424-8417"
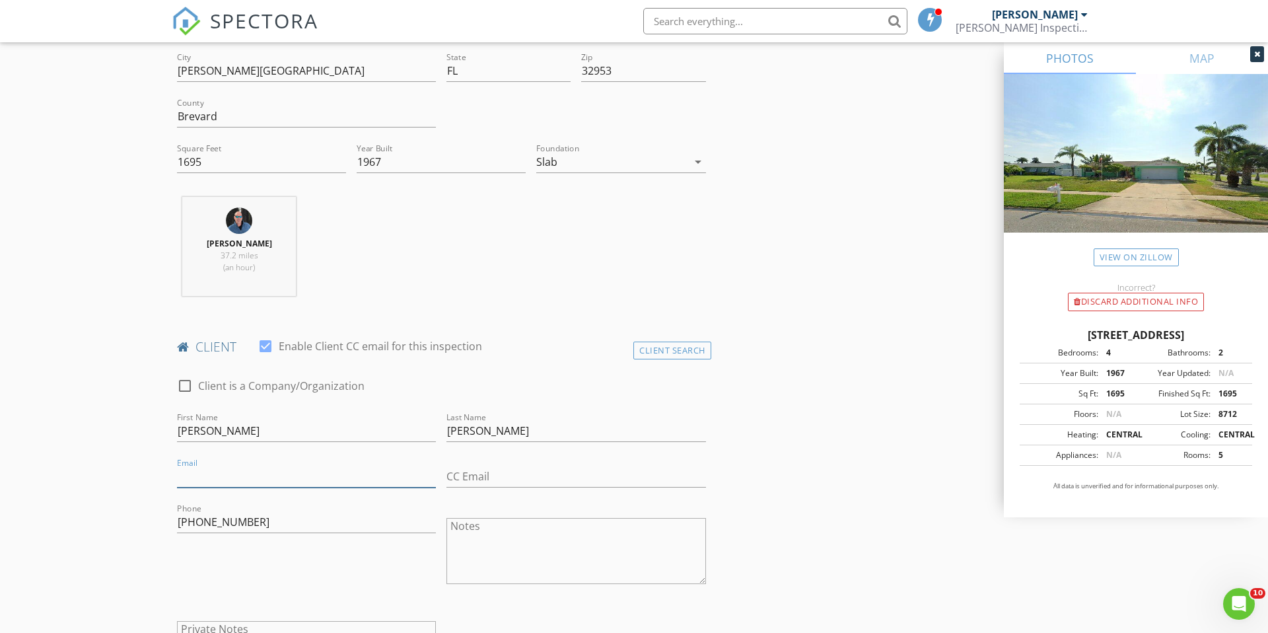
click at [327, 474] on input "Email" at bounding box center [306, 477] width 259 height 22
type input "chadwhaley1@rocketmail.com"
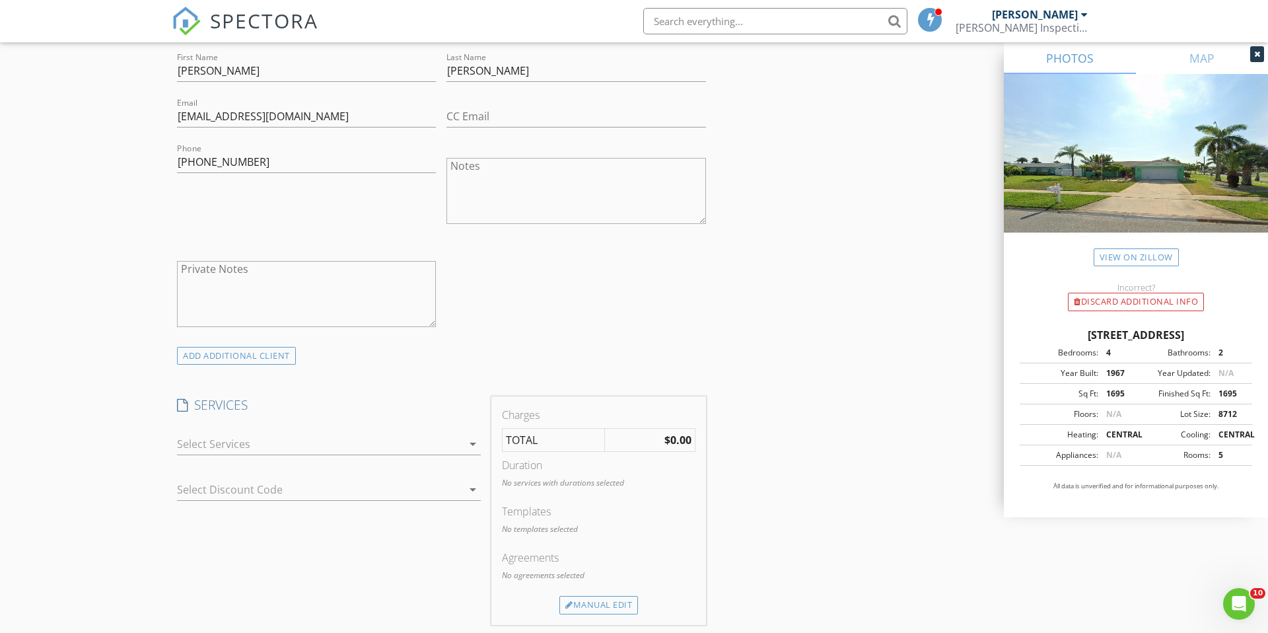
scroll to position [731, 0]
click at [473, 440] on icon "arrow_drop_down" at bounding box center [473, 443] width 16 height 16
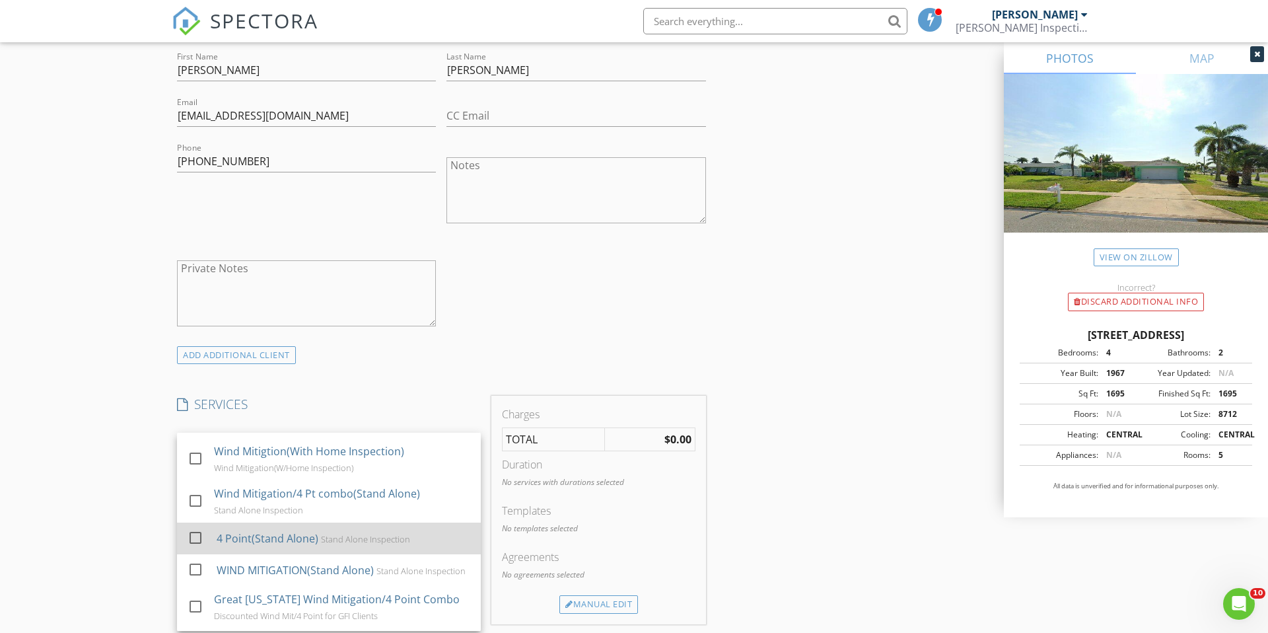
scroll to position [87, 0]
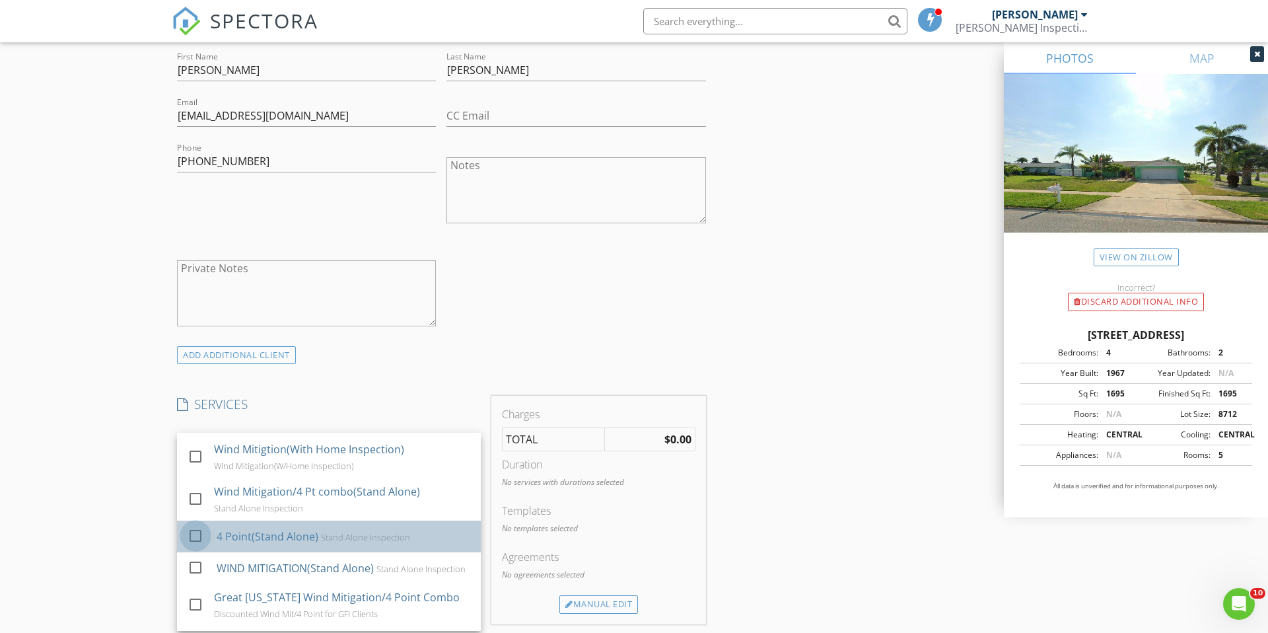
click at [193, 534] on div at bounding box center [195, 535] width 22 height 22
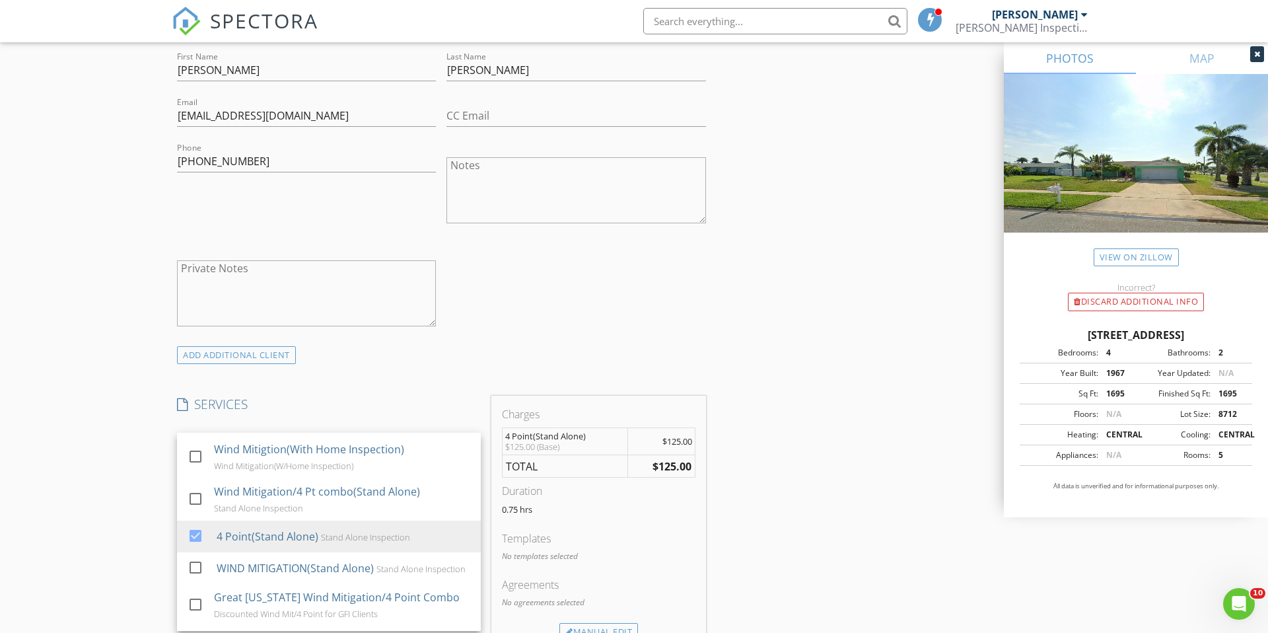
click at [791, 473] on div "INSPECTOR(S) check_box Allen Lucas PRIMARY Allen Lucas arrow_drop_down check_bo…" at bounding box center [634, 518] width 925 height 2193
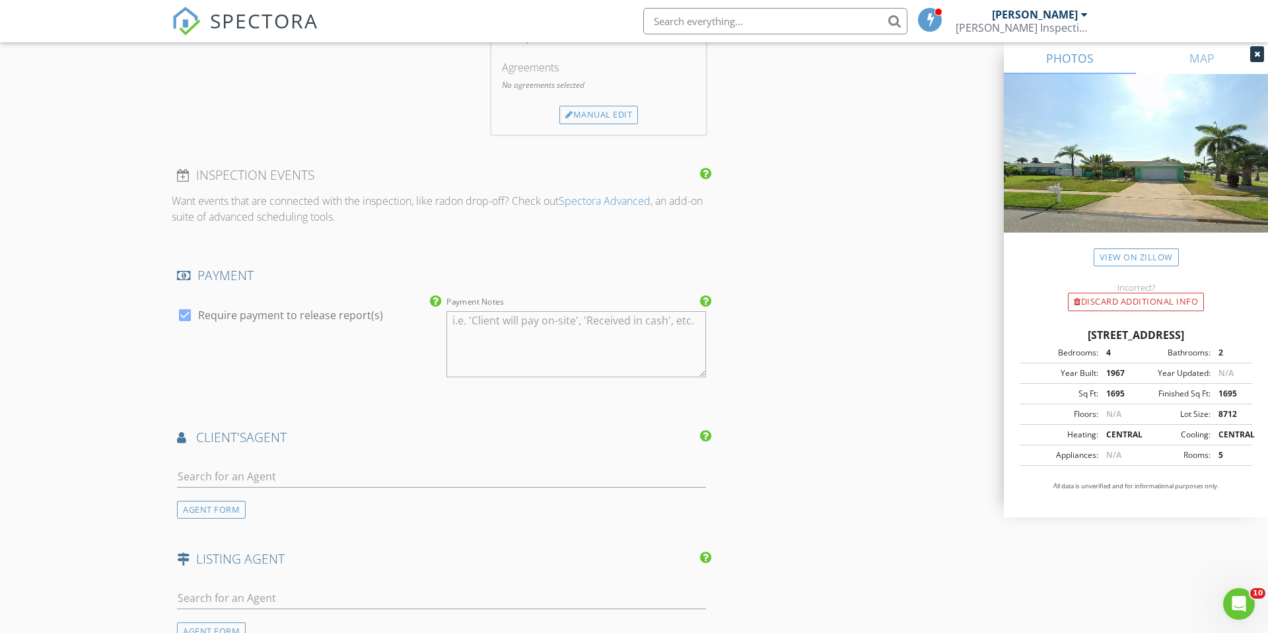
scroll to position [1259, 0]
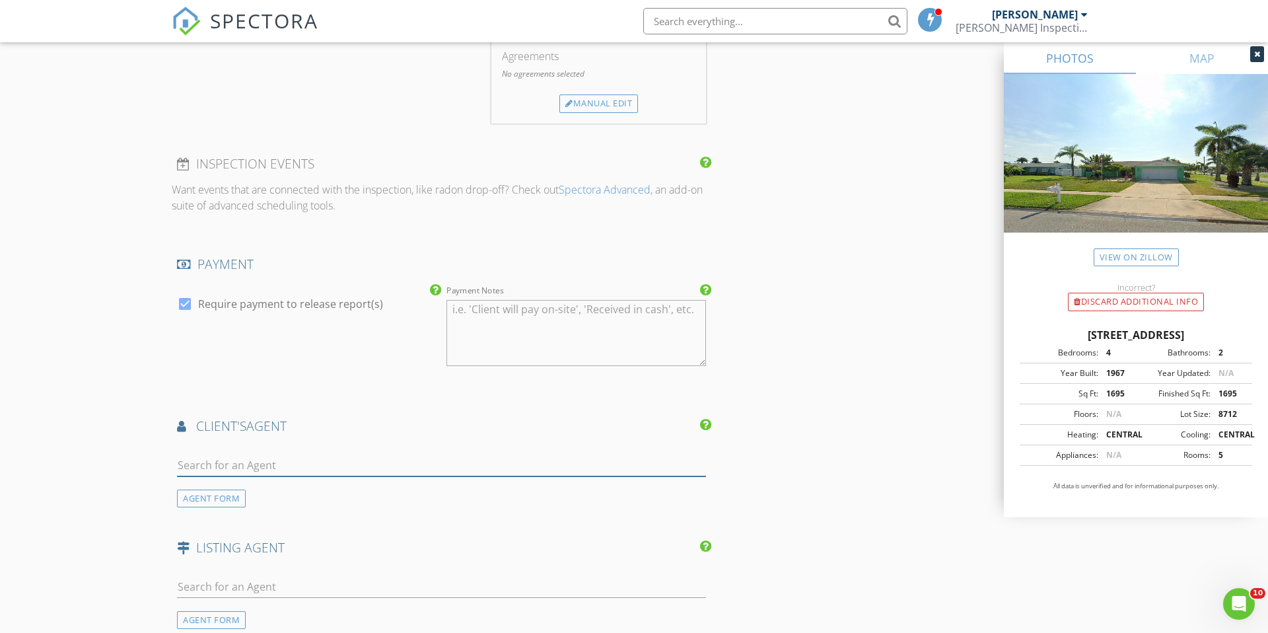
click at [252, 466] on input "text" at bounding box center [441, 465] width 529 height 22
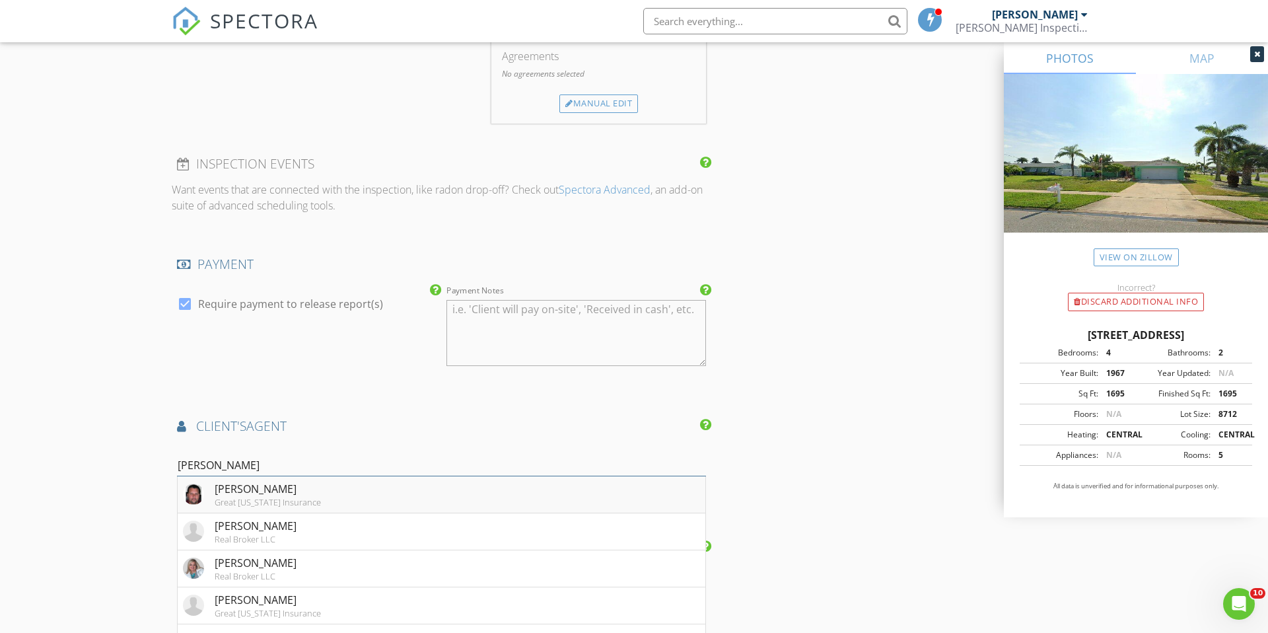
type input "peter"
click at [297, 498] on div "Great Florida Insurance" at bounding box center [268, 502] width 106 height 11
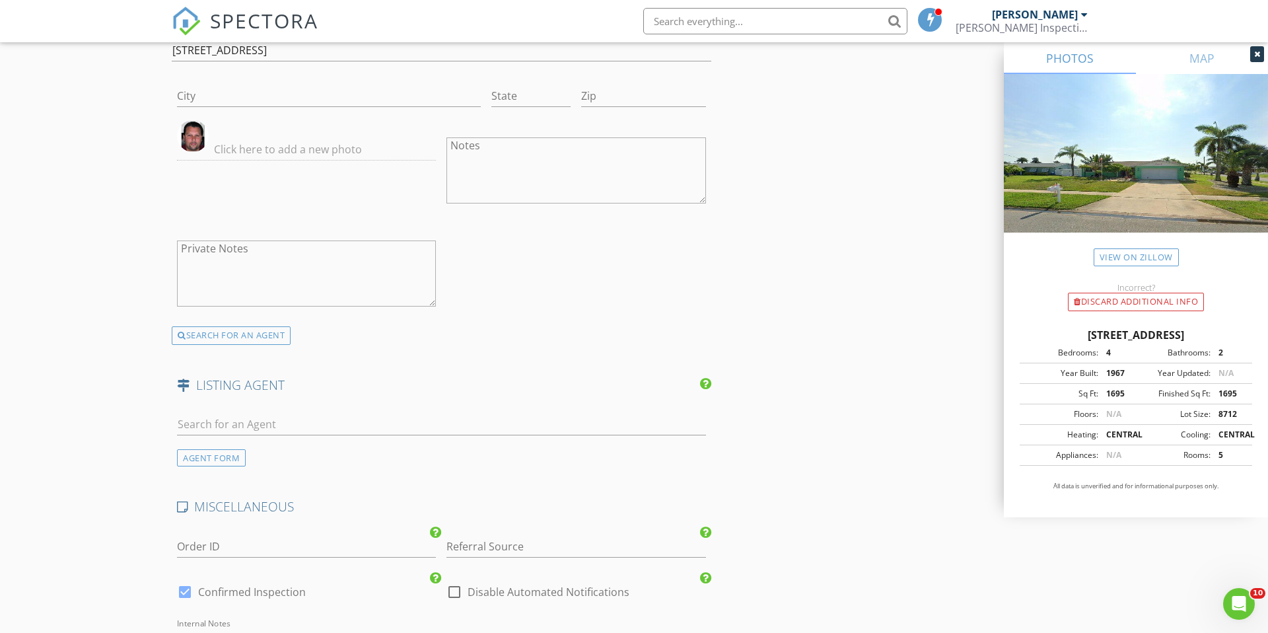
scroll to position [2138, 0]
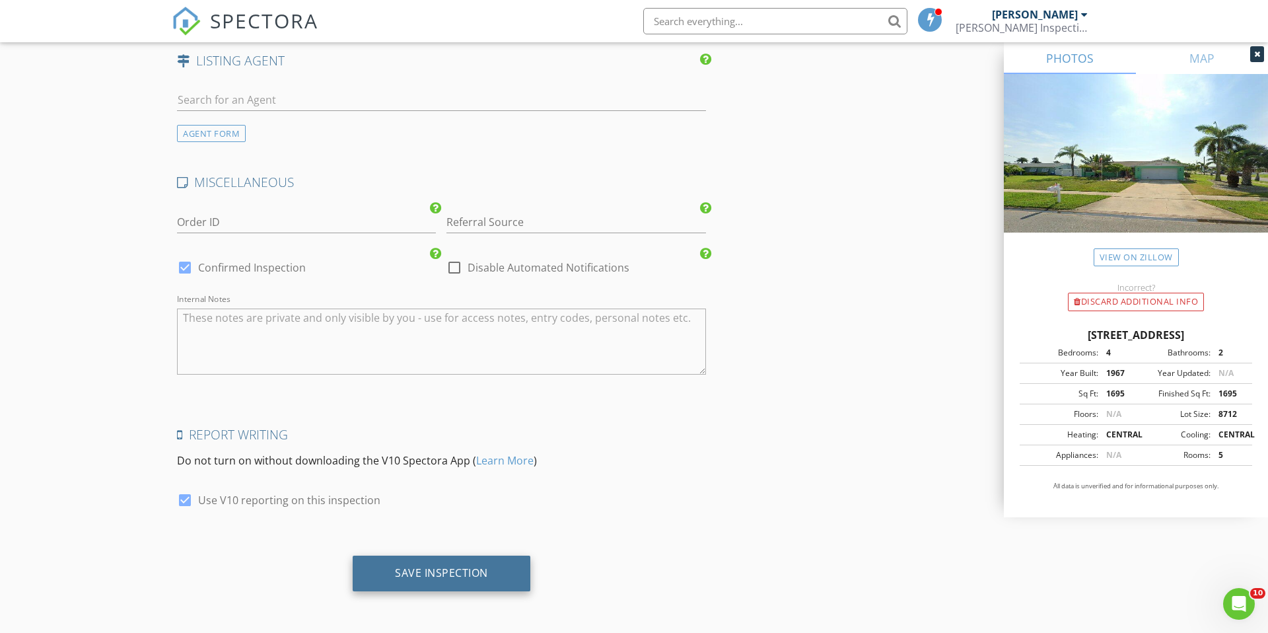
click at [446, 583] on div "Save Inspection" at bounding box center [442, 573] width 178 height 36
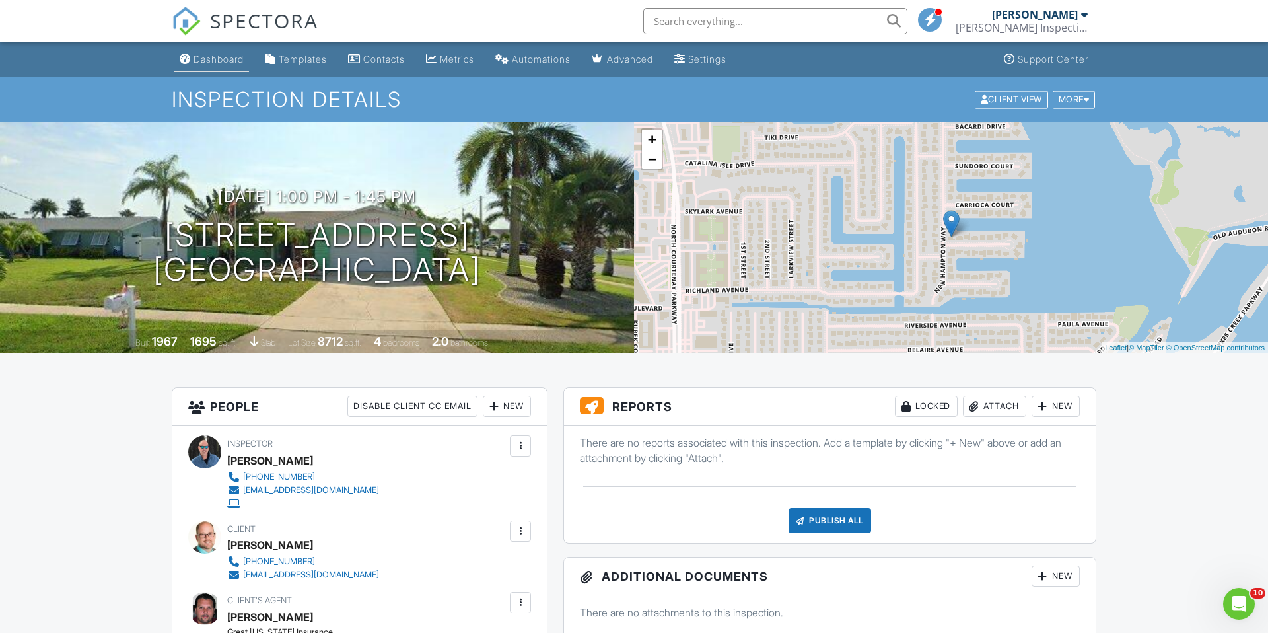
click at [228, 59] on div "Dashboard" at bounding box center [218, 58] width 50 height 11
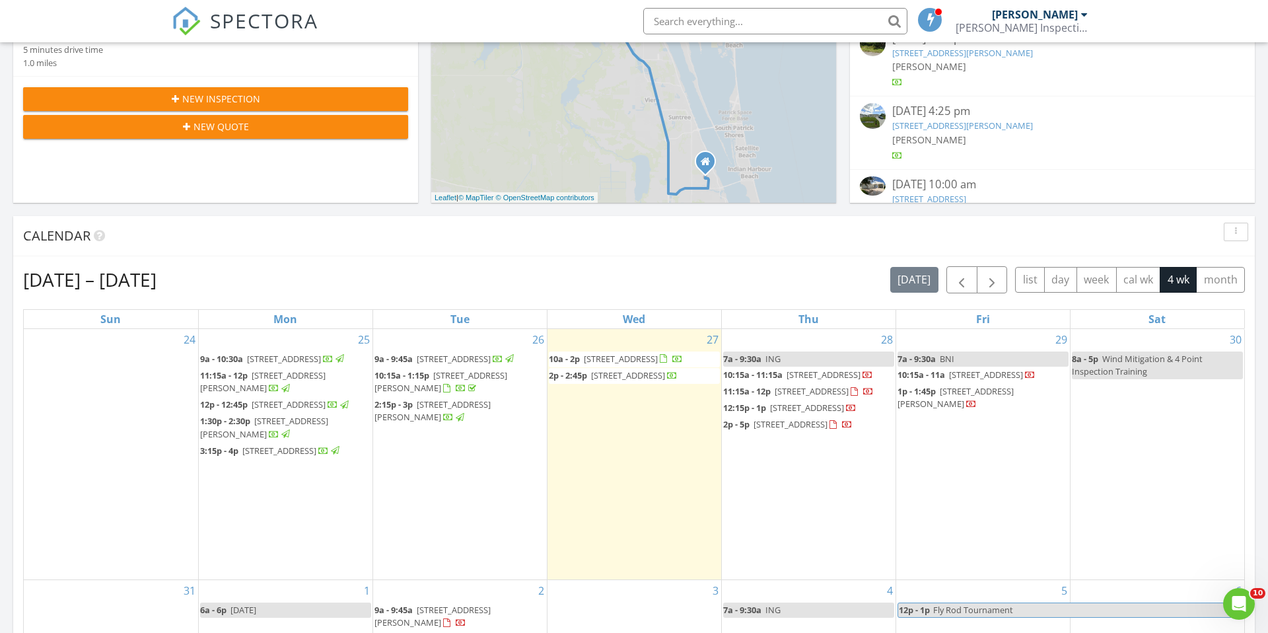
scroll to position [368, 0]
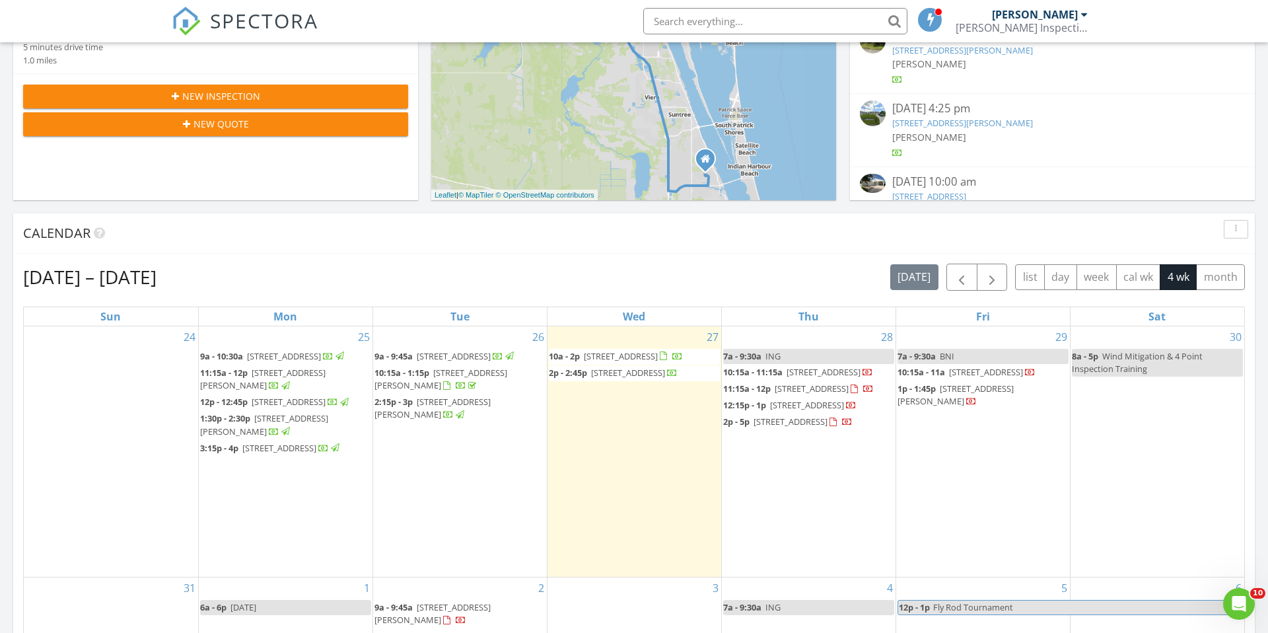
click at [718, 273] on div "[DATE] – [DATE] [DATE] list day week cal wk 4 wk month" at bounding box center [634, 276] width 1222 height 27
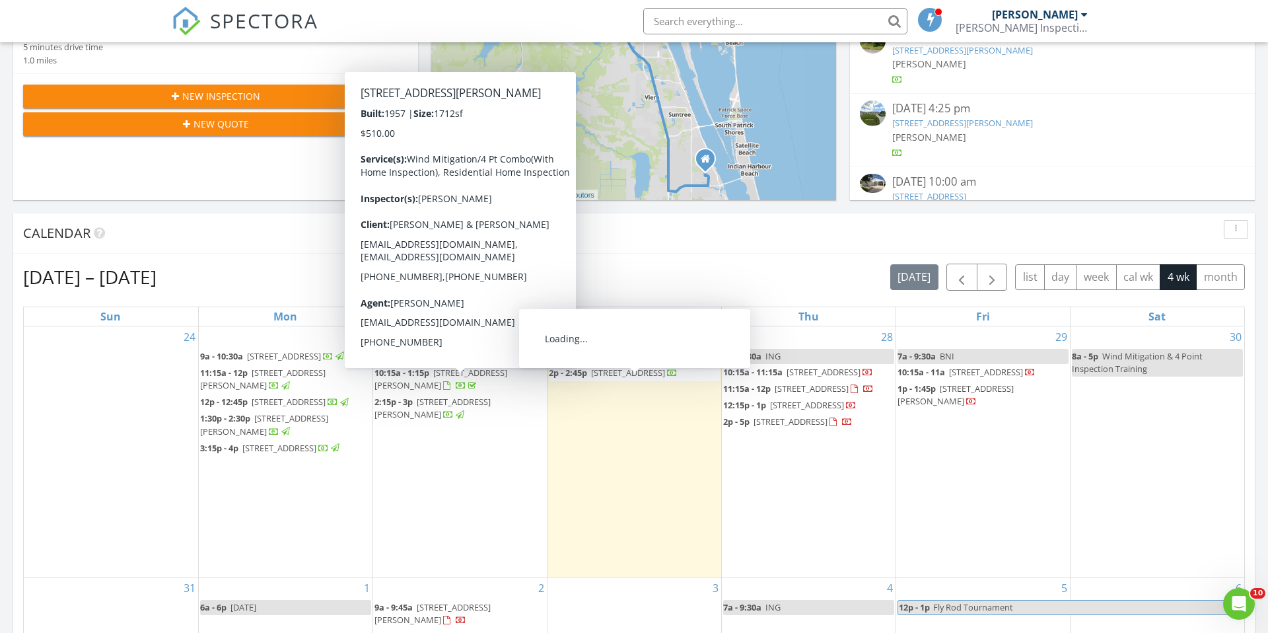
click at [613, 378] on span "[STREET_ADDRESS]" at bounding box center [628, 373] width 74 height 12
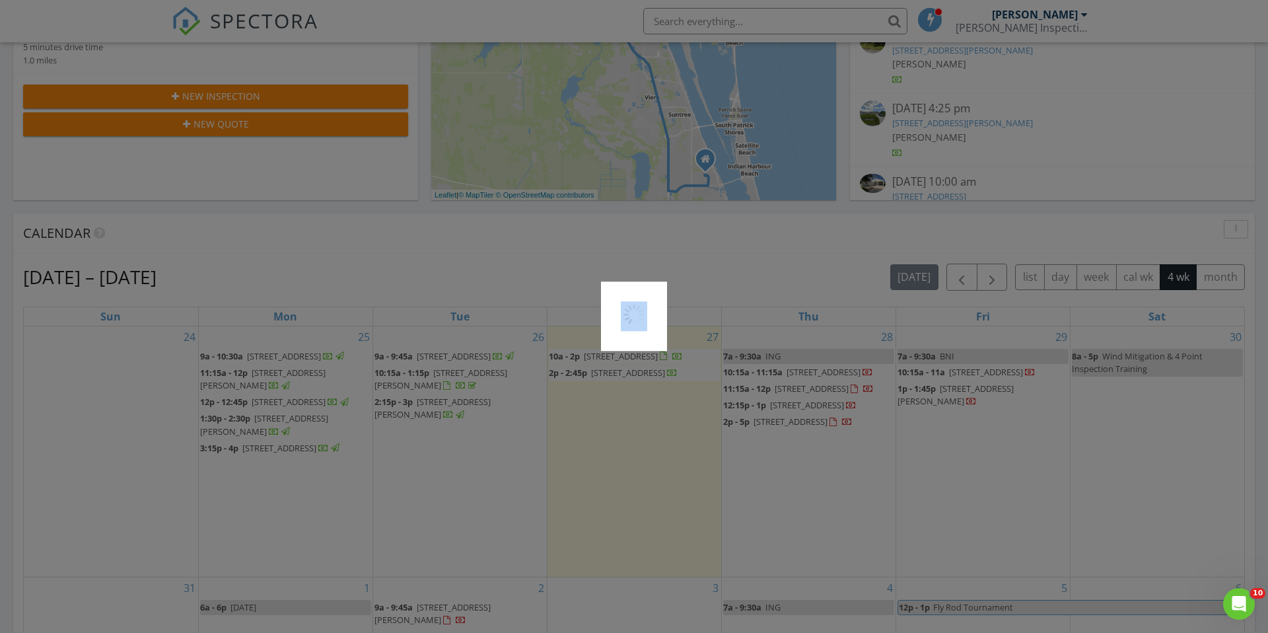
click at [613, 386] on div at bounding box center [634, 316] width 1268 height 633
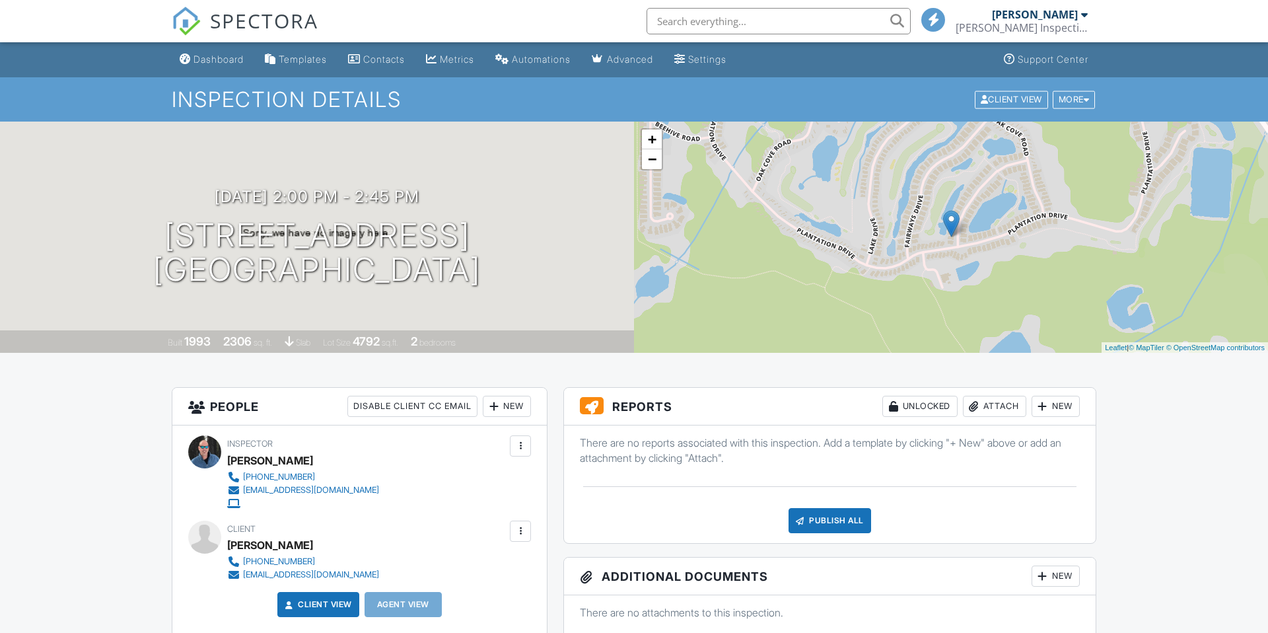
click at [1005, 410] on div "Attach" at bounding box center [994, 406] width 63 height 21
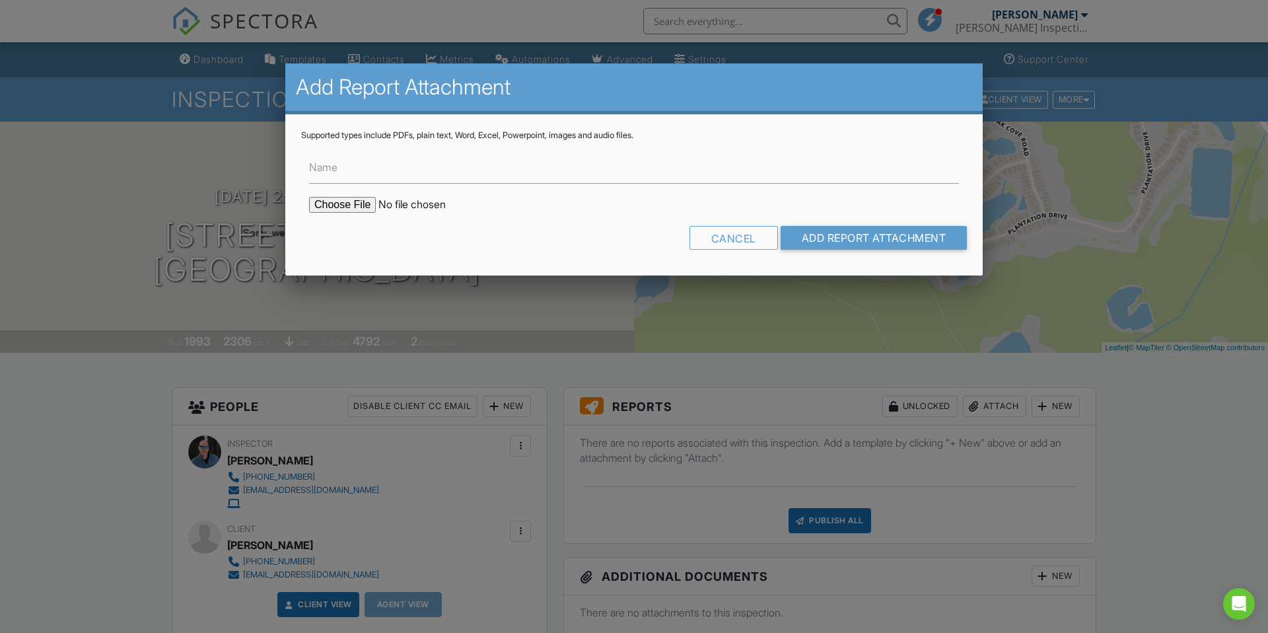
click at [347, 198] on input "file" at bounding box center [421, 205] width 225 height 16
type input "C:\fakepath\Wind Mit-Bill Robinson-503 Twin Lakes Drive-2025-08-27.pdf"
click at [877, 236] on input "Add Report Attachment" at bounding box center [874, 238] width 187 height 24
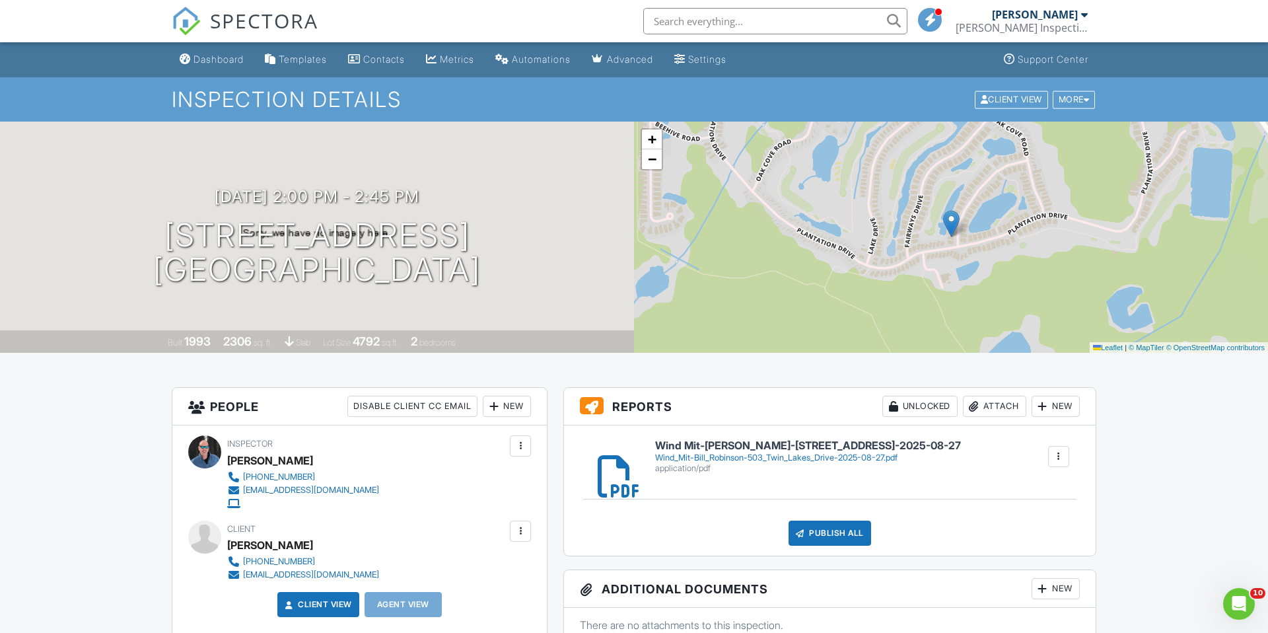
click at [718, 455] on div "Wind_Mit-Bill_Robinson-503_Twin_Lakes_Drive-2025-08-27.pdf" at bounding box center [808, 457] width 306 height 11
click at [707, 448] on h6 "Wind Mit-Bill Robinson-503 Twin Lakes Drive-2025-08-27" at bounding box center [808, 446] width 306 height 12
click at [847, 532] on div "Publish All" at bounding box center [829, 532] width 83 height 25
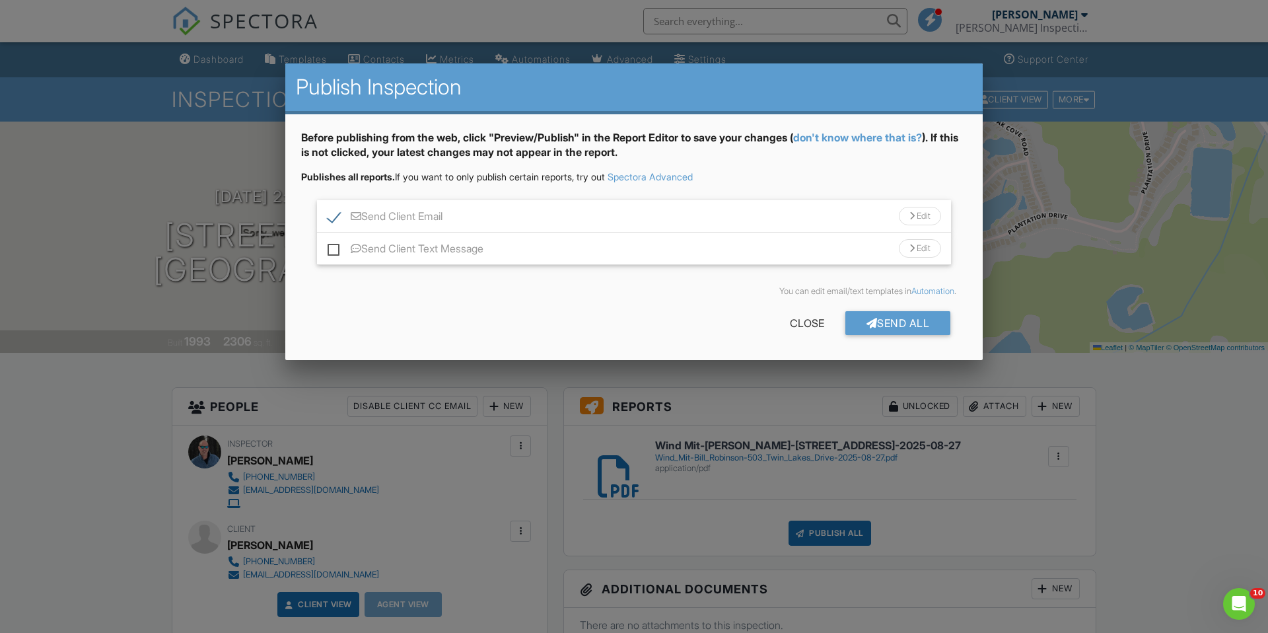
click at [333, 245] on label "Send Client Text Message" at bounding box center [406, 250] width 156 height 17
click at [333, 245] on input "Send Client Text Message" at bounding box center [332, 242] width 9 height 9
checkbox input "true"
click at [908, 316] on div "Send All" at bounding box center [898, 323] width 106 height 24
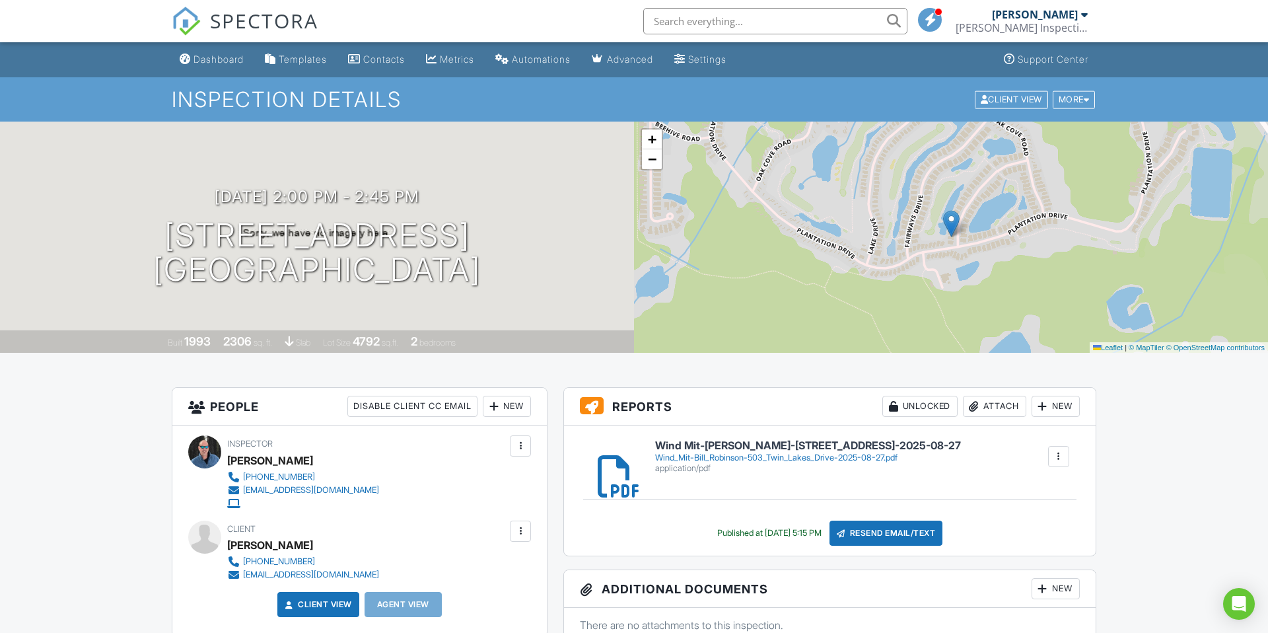
click at [727, 22] on input "text" at bounding box center [775, 21] width 264 height 26
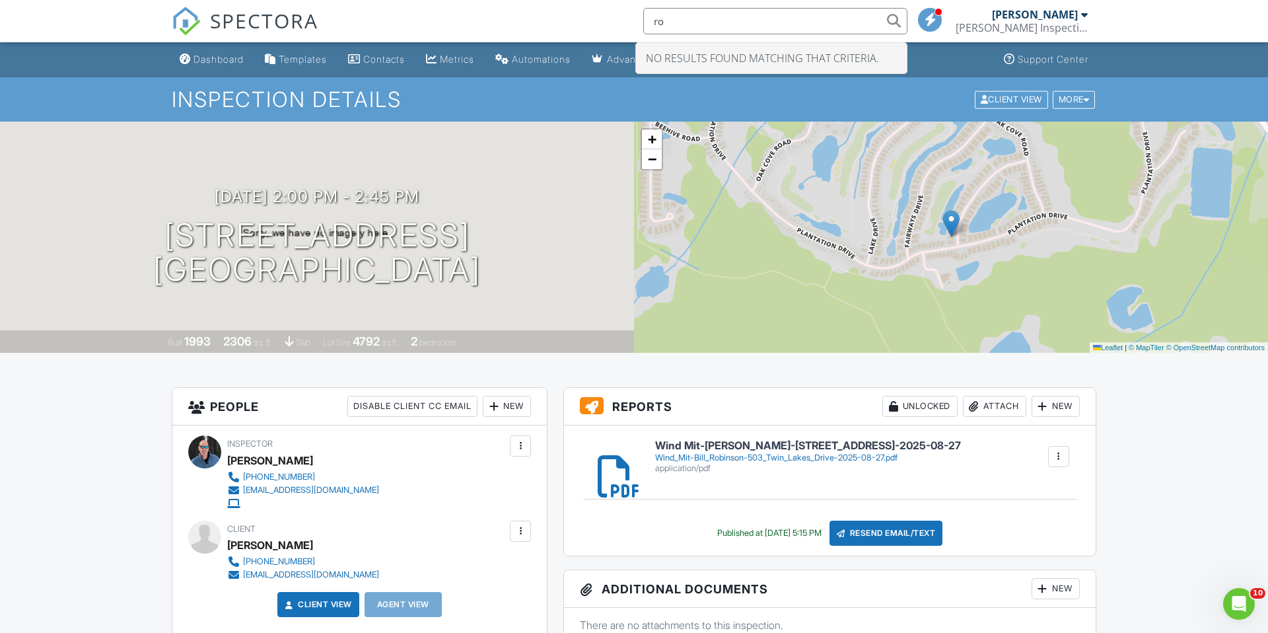
type input "r"
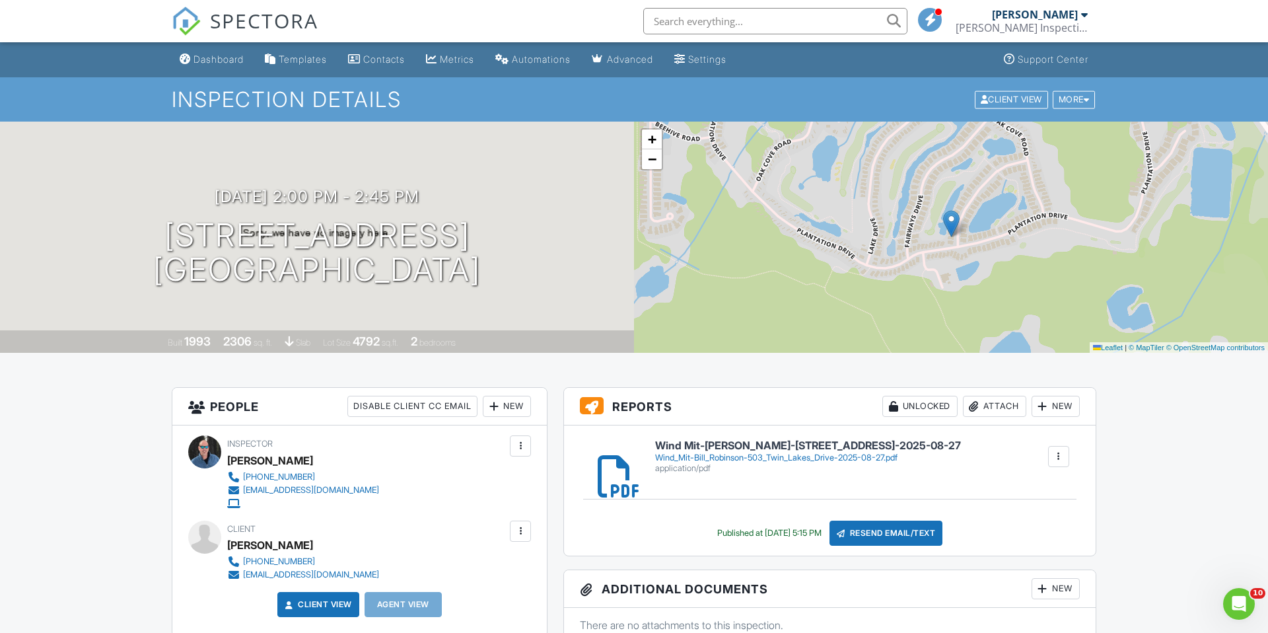
click at [765, 20] on input "text" at bounding box center [775, 21] width 264 height 26
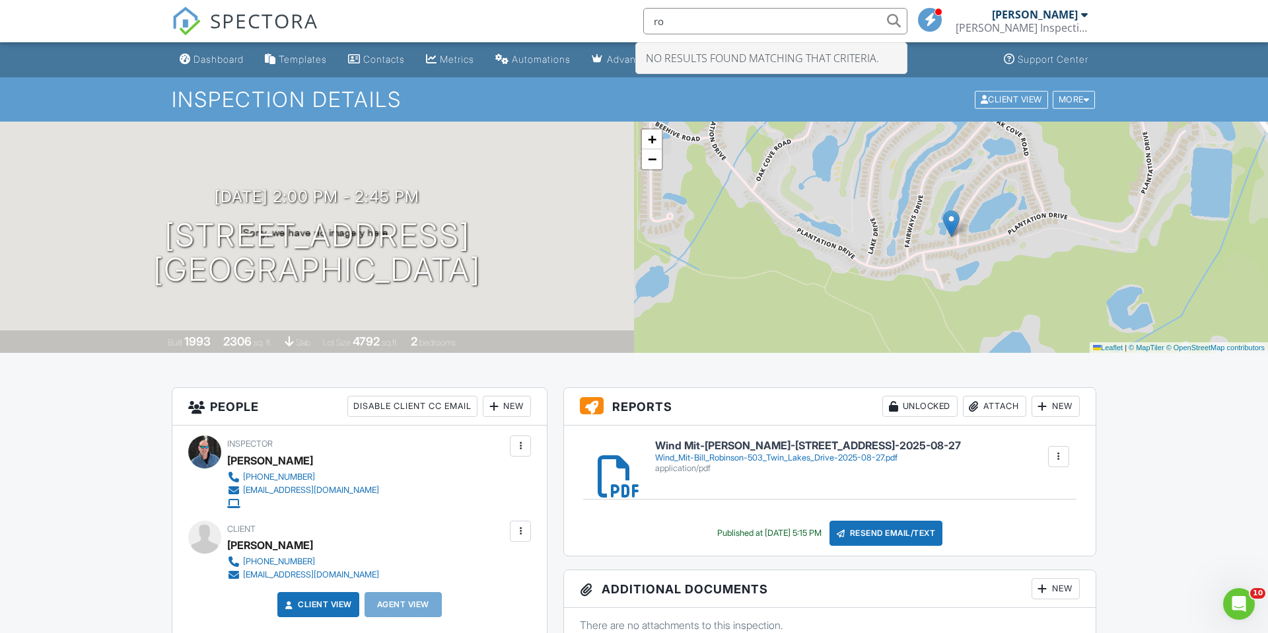
type input "r"
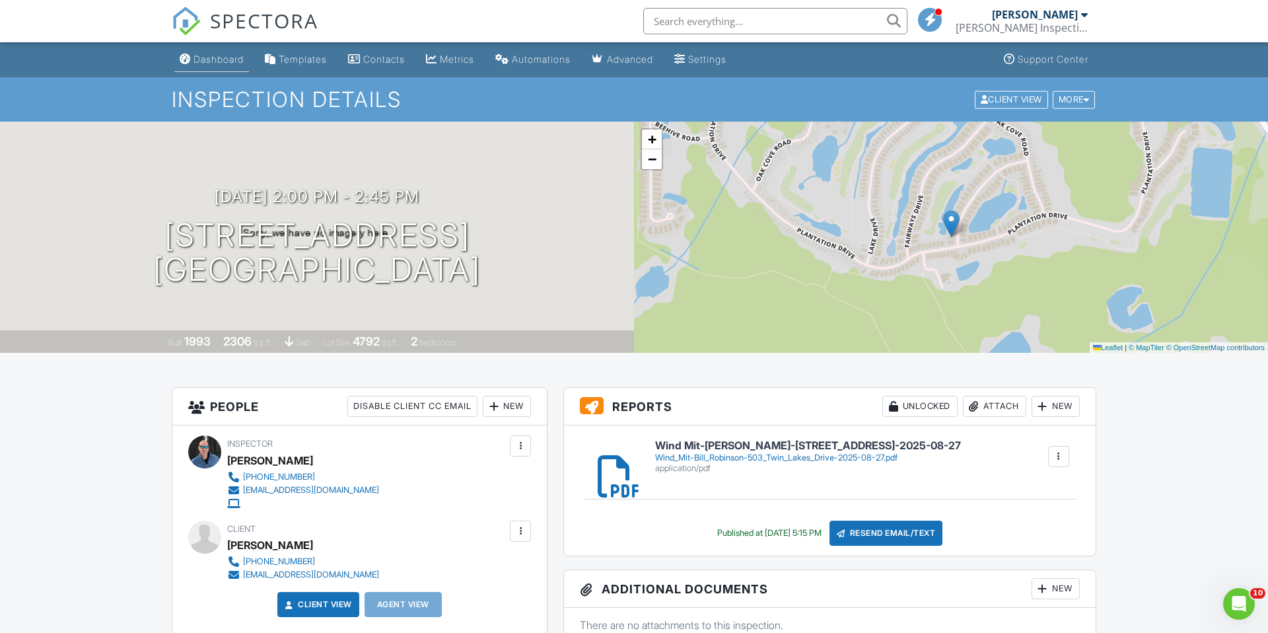
click at [224, 61] on div "Dashboard" at bounding box center [218, 58] width 50 height 11
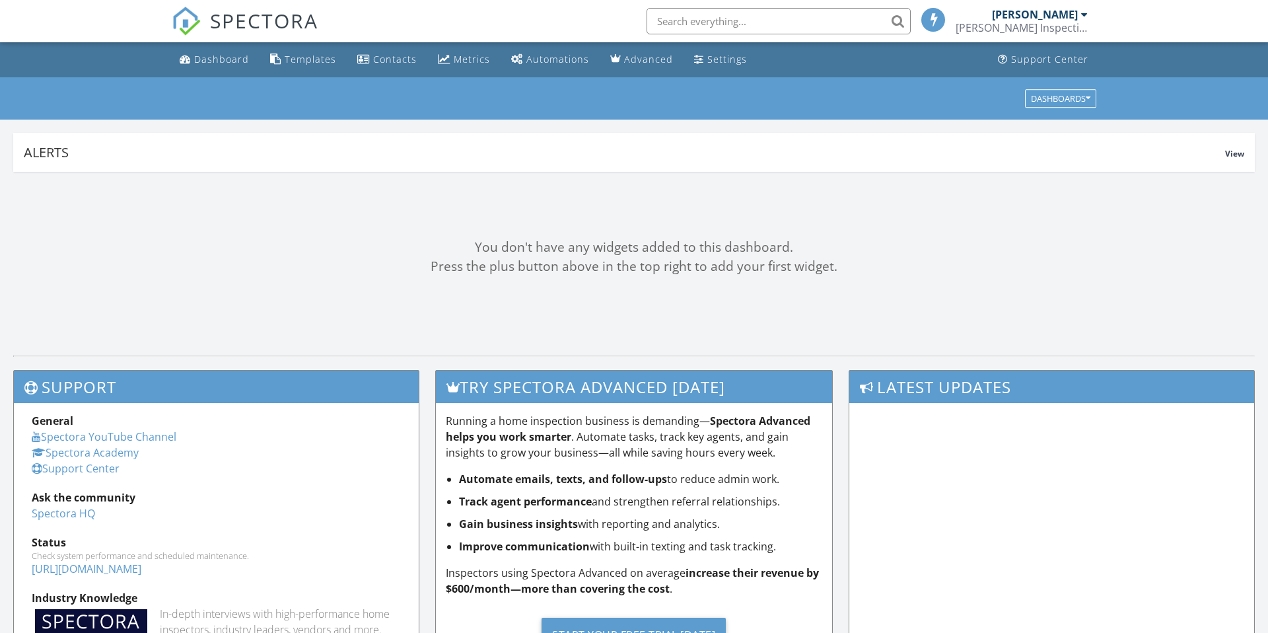
drag, startPoint x: 0, startPoint y: 0, endPoint x: 781, endPoint y: 19, distance: 780.8
click at [781, 19] on input "text" at bounding box center [779, 21] width 264 height 26
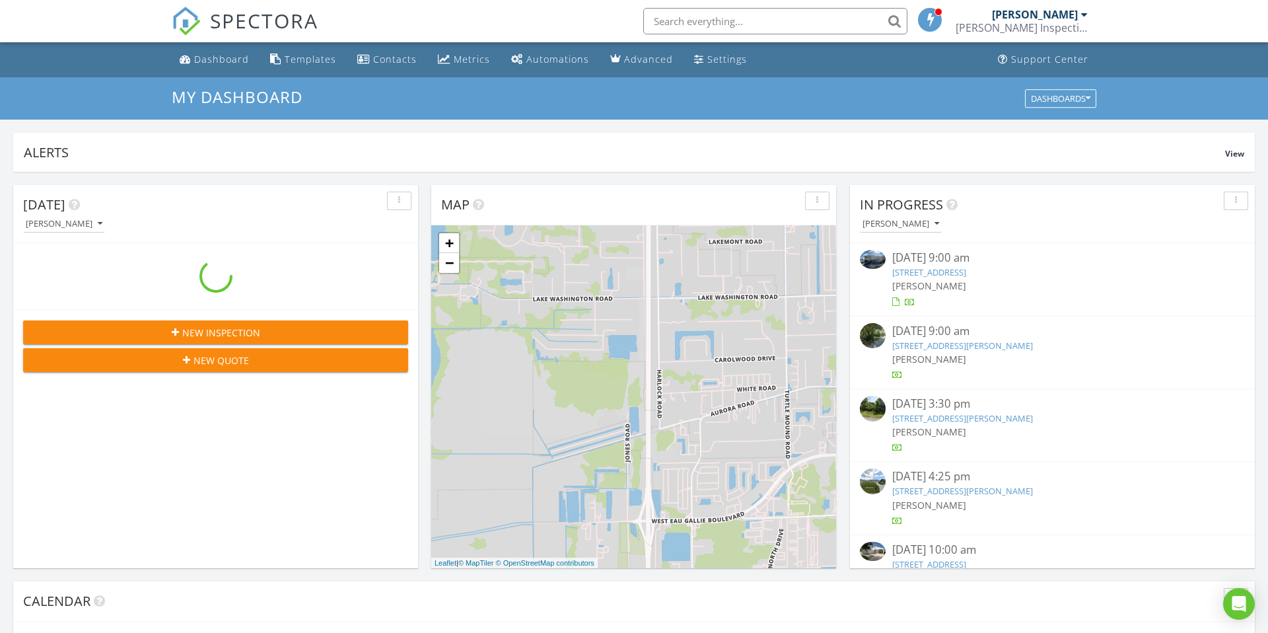
scroll to position [1203, 1269]
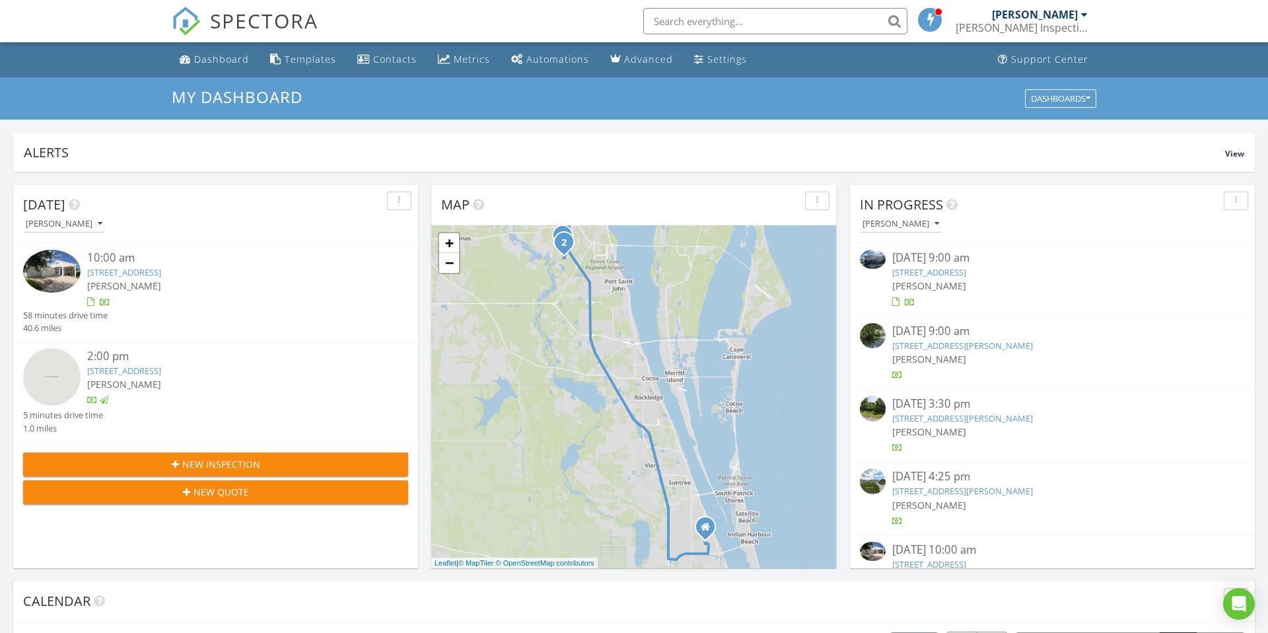
click at [781, 19] on input "text" at bounding box center [775, 21] width 264 height 26
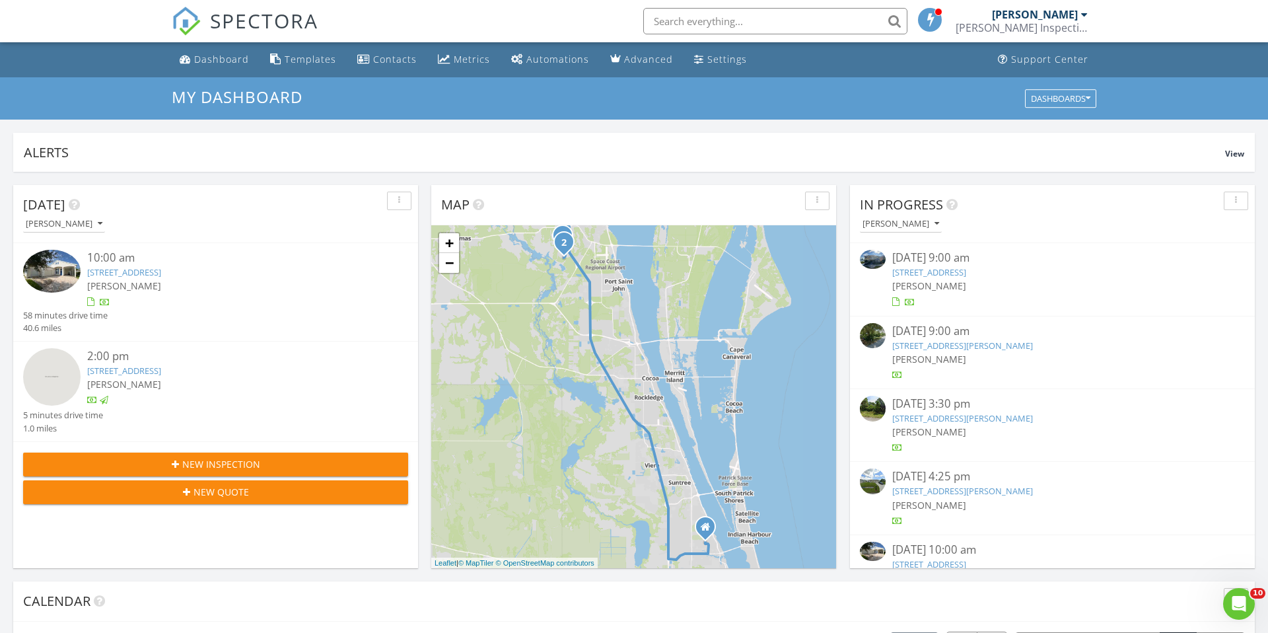
scroll to position [0, 0]
click at [744, 25] on input "text" at bounding box center [775, 21] width 264 height 26
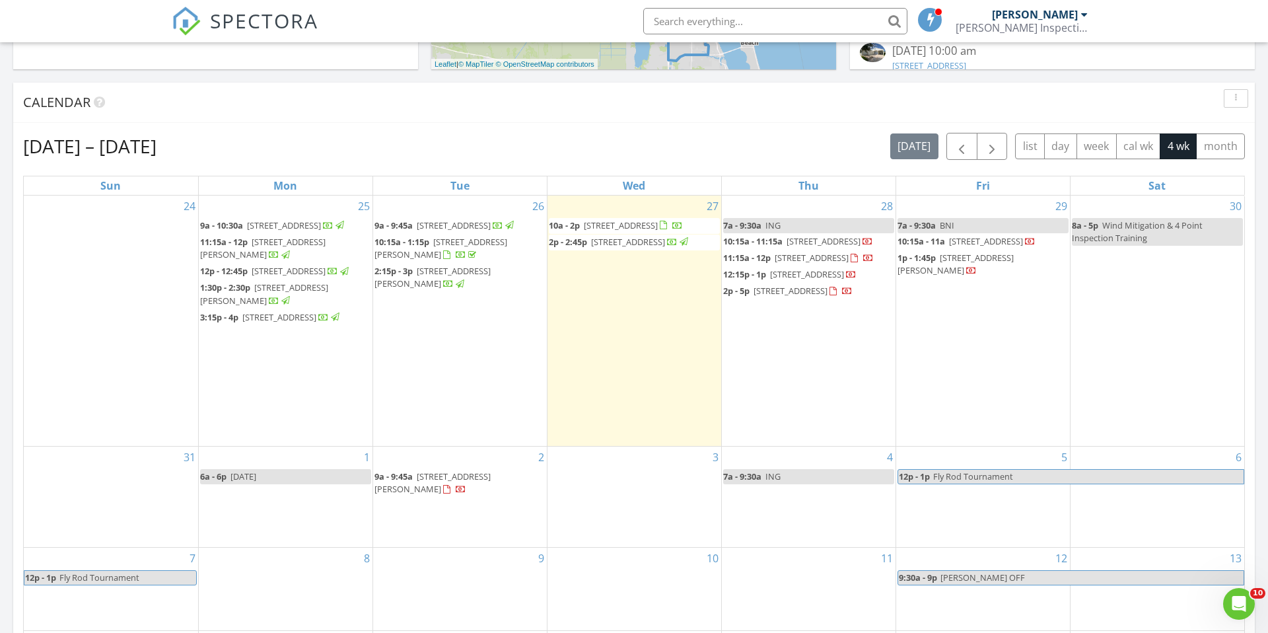
scroll to position [495, 0]
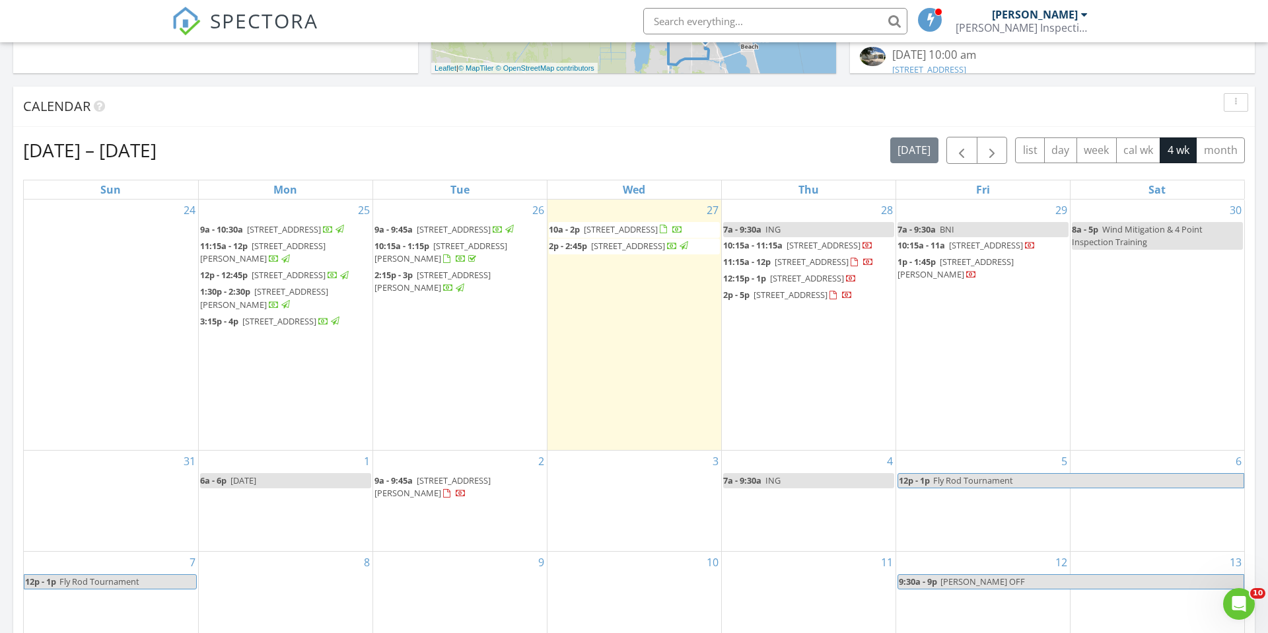
click at [698, 23] on input "text" at bounding box center [775, 21] width 264 height 26
click at [764, 19] on input "text" at bounding box center [775, 21] width 264 height 26
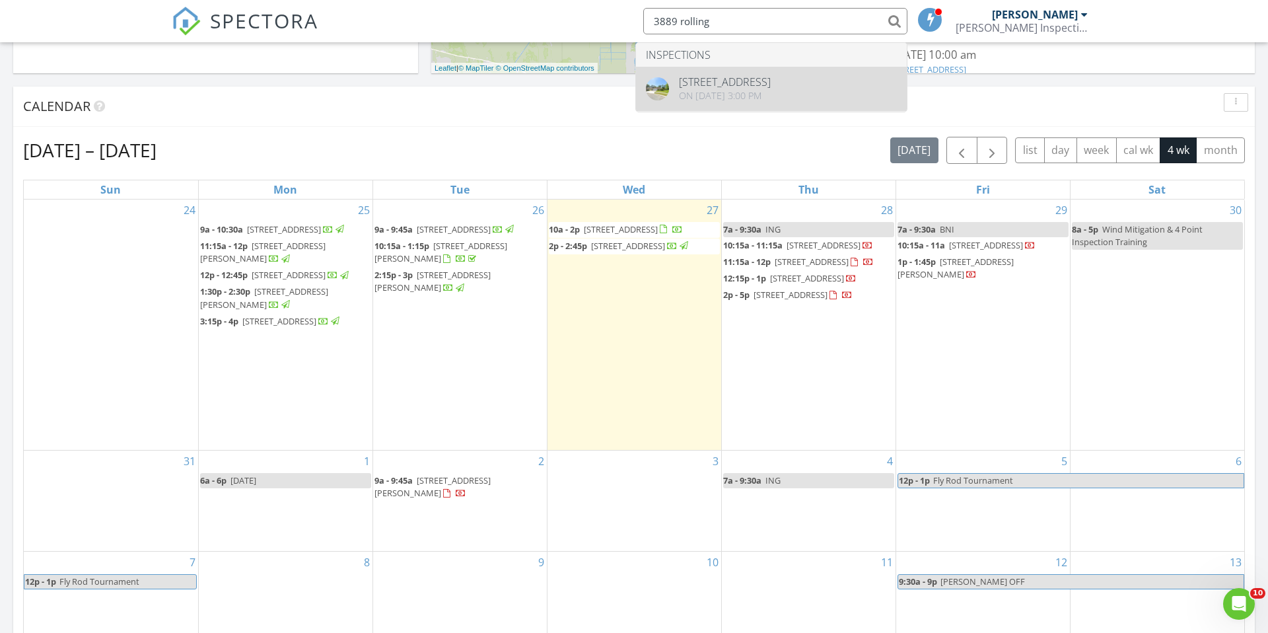
type input "3889 rolling"
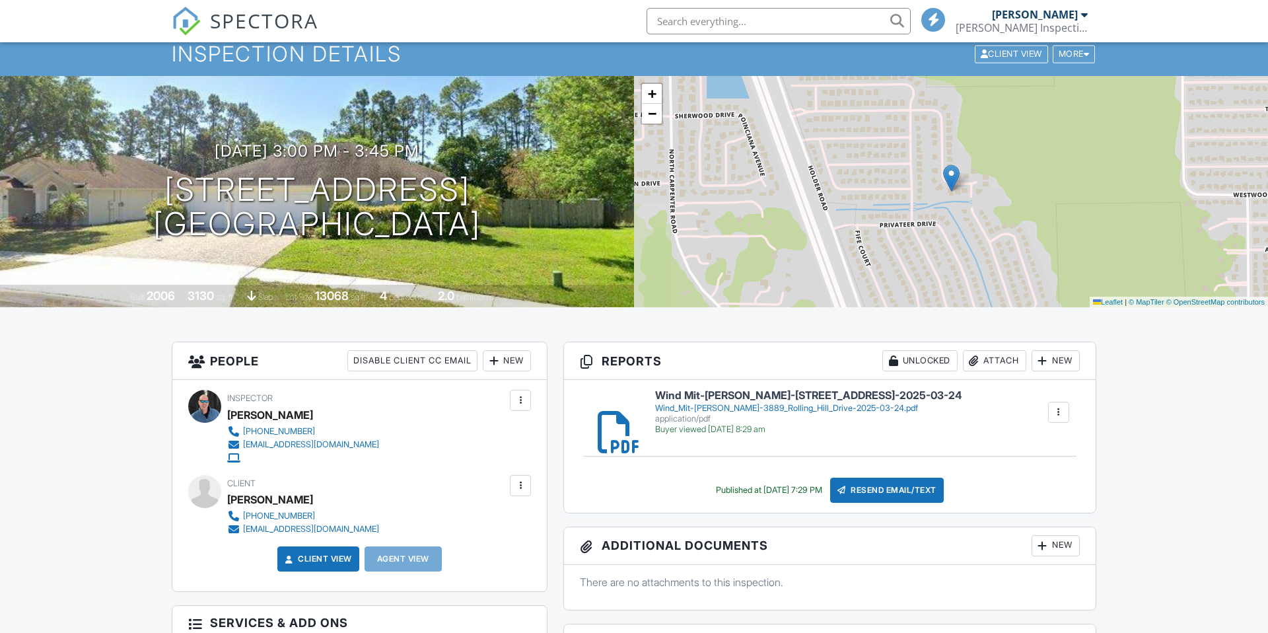
scroll to position [166, 0]
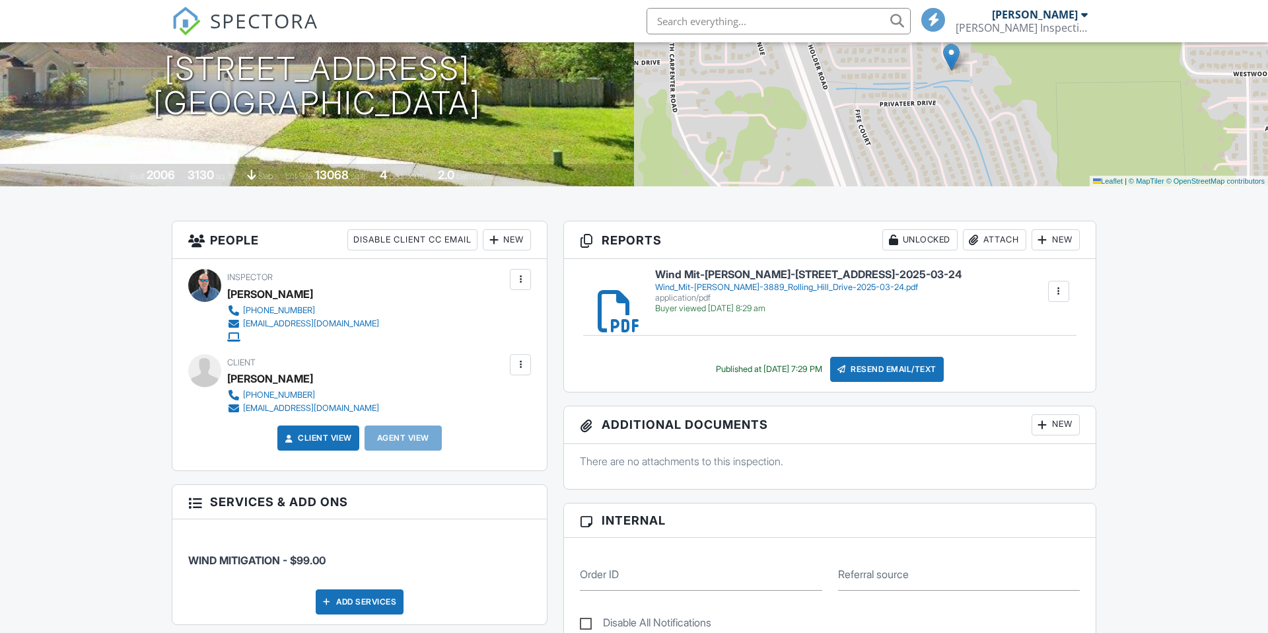
click at [1063, 289] on div at bounding box center [1058, 291] width 13 height 13
drag, startPoint x: 1070, startPoint y: 333, endPoint x: 750, endPoint y: 55, distance: 423.6
click at [1070, 332] on link "Delete" at bounding box center [1050, 326] width 49 height 15
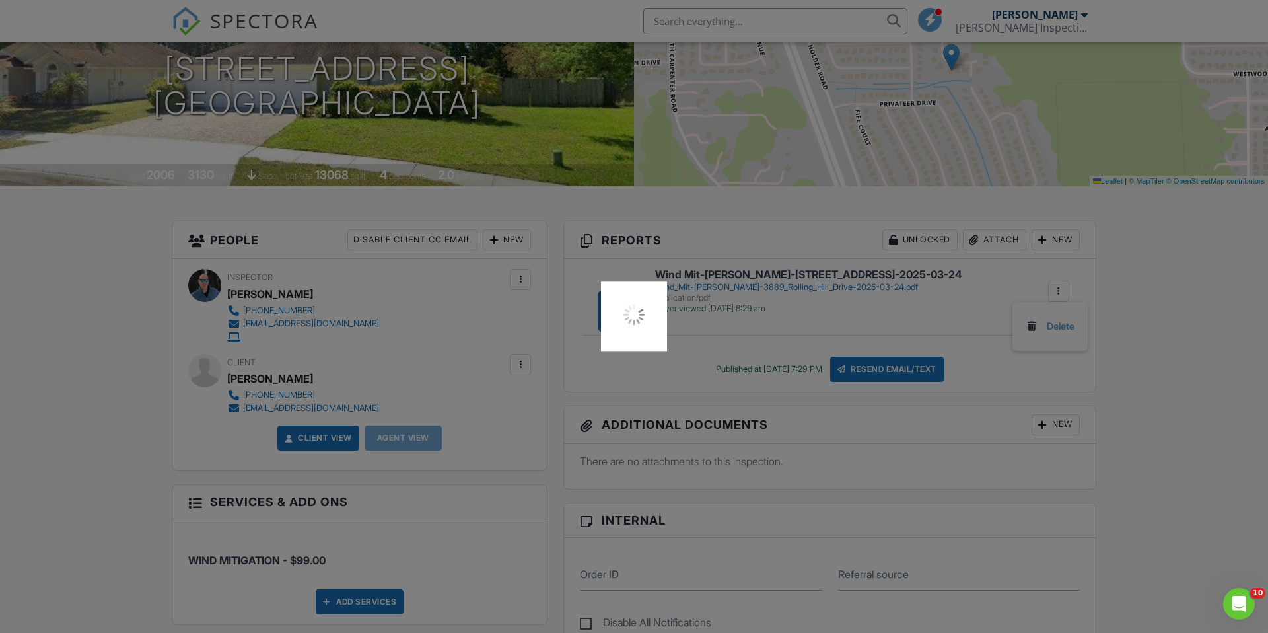
scroll to position [0, 0]
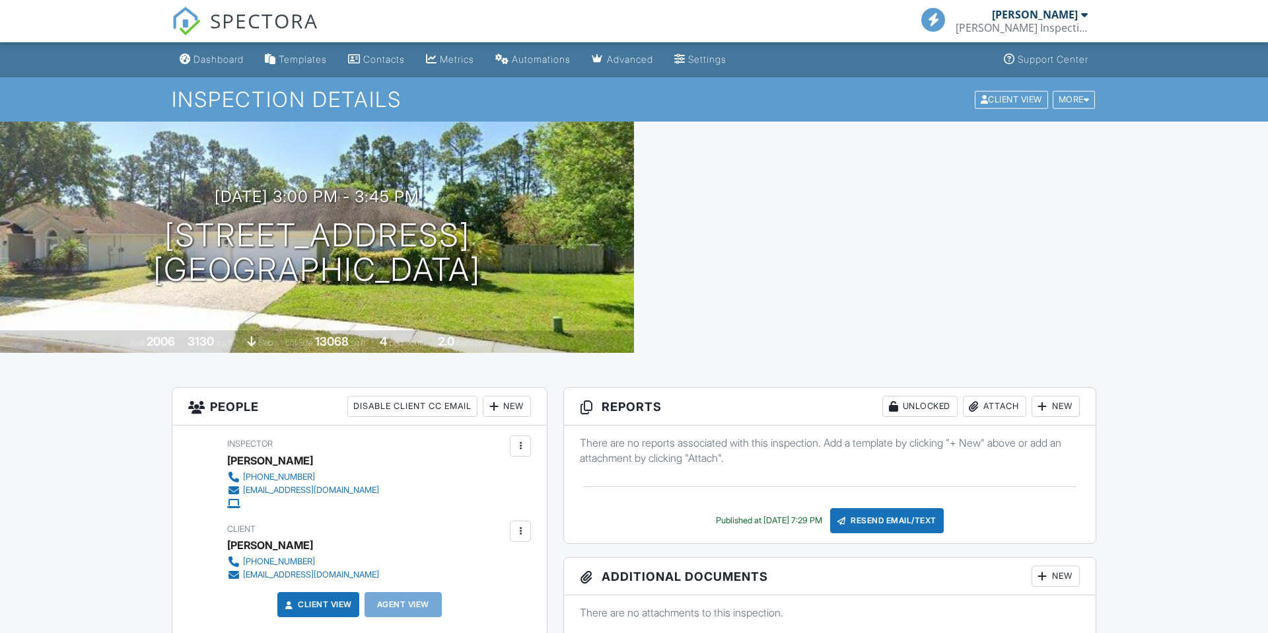
click at [983, 399] on div "Attach" at bounding box center [994, 406] width 63 height 21
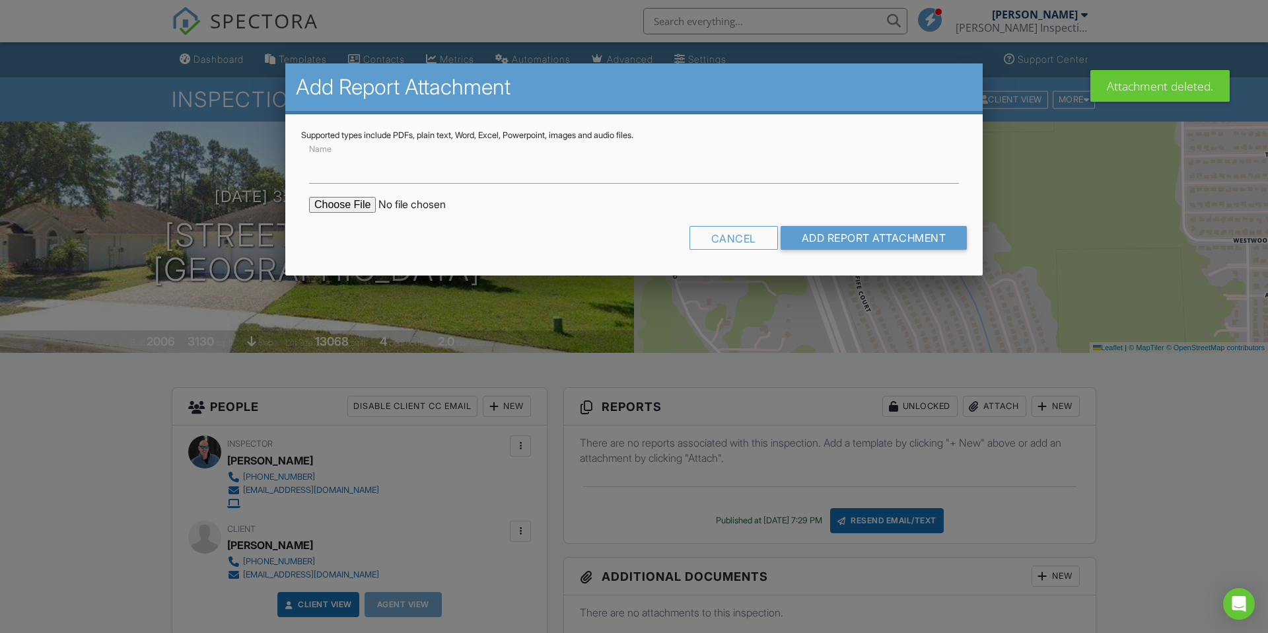
click at [354, 200] on input "file" at bounding box center [421, 205] width 225 height 16
type input "C:\fakepath\Wind Mit-Ronald Imre-3889 Rolling Hill Drive-2025-03-24 (1).pdf"
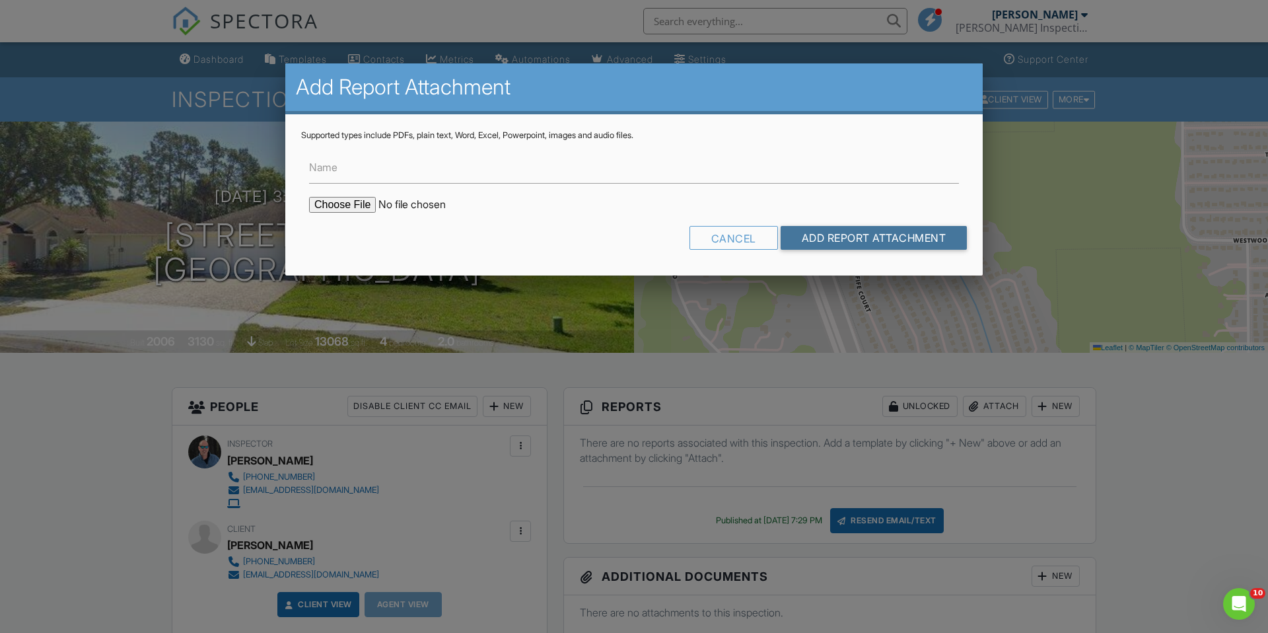
click at [857, 232] on input "Add Report Attachment" at bounding box center [874, 238] width 187 height 24
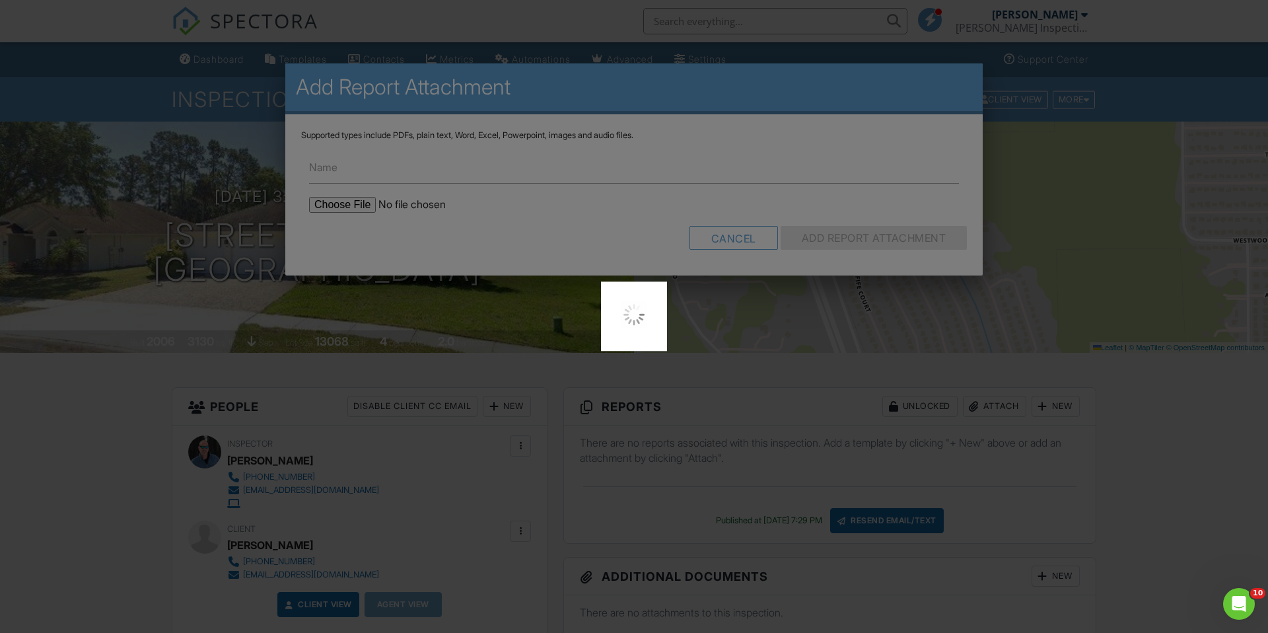
click at [743, 207] on div at bounding box center [634, 316] width 1268 height 633
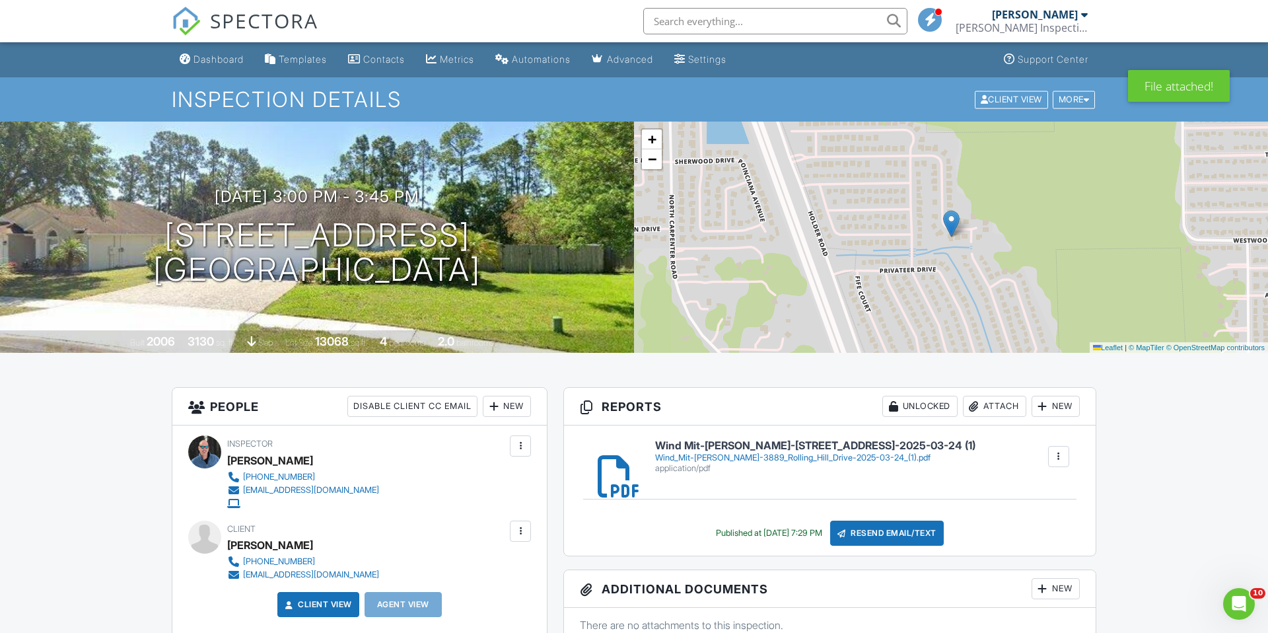
click at [698, 446] on h6 "Wind Mit-[PERSON_NAME]-[STREET_ADDRESS]-2025-03-24 (1)" at bounding box center [815, 446] width 320 height 12
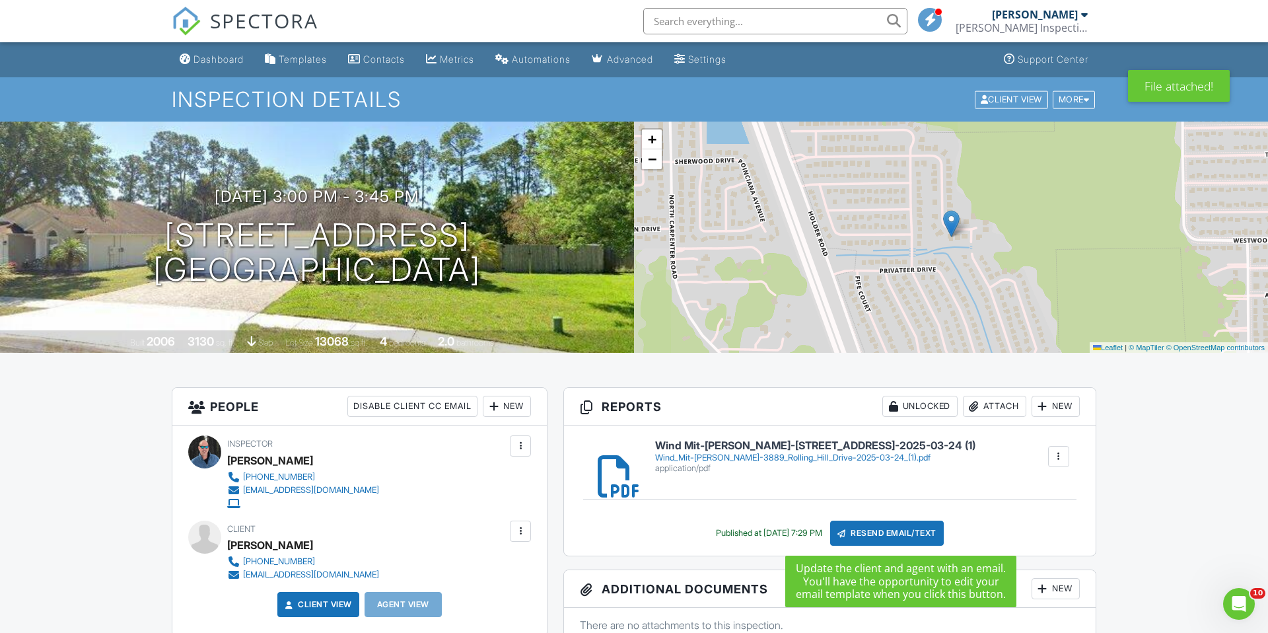
click at [884, 530] on div "Resend Email/Text" at bounding box center [887, 532] width 114 height 25
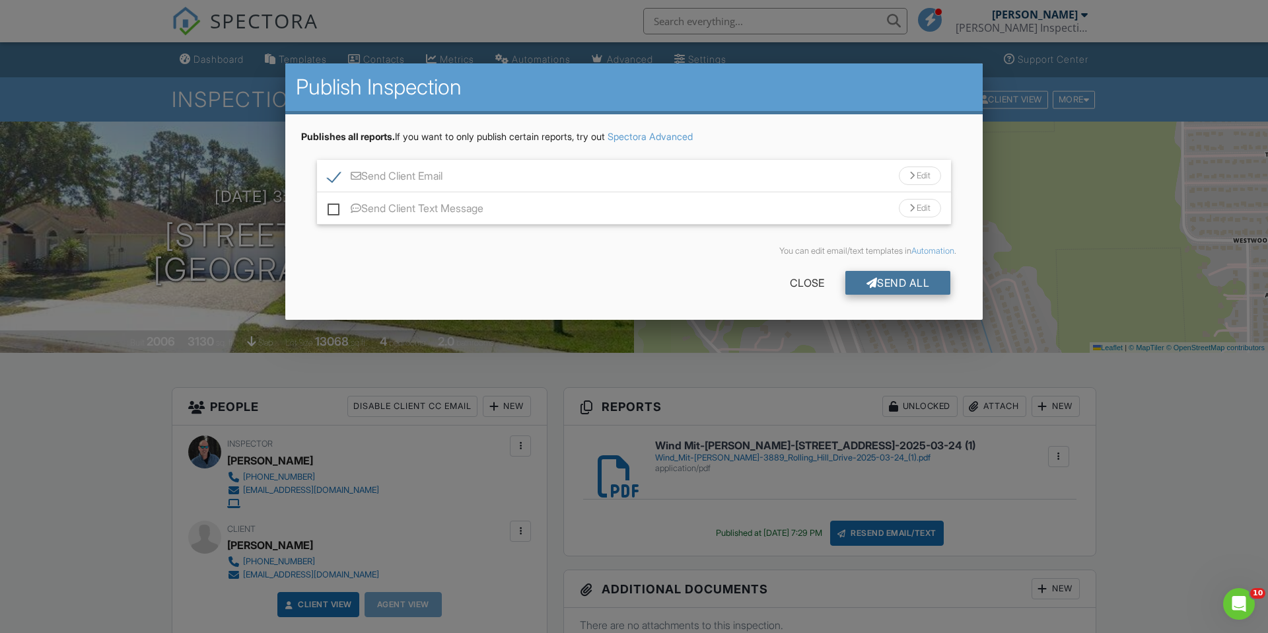
click at [899, 276] on div "Send All" at bounding box center [898, 283] width 106 height 24
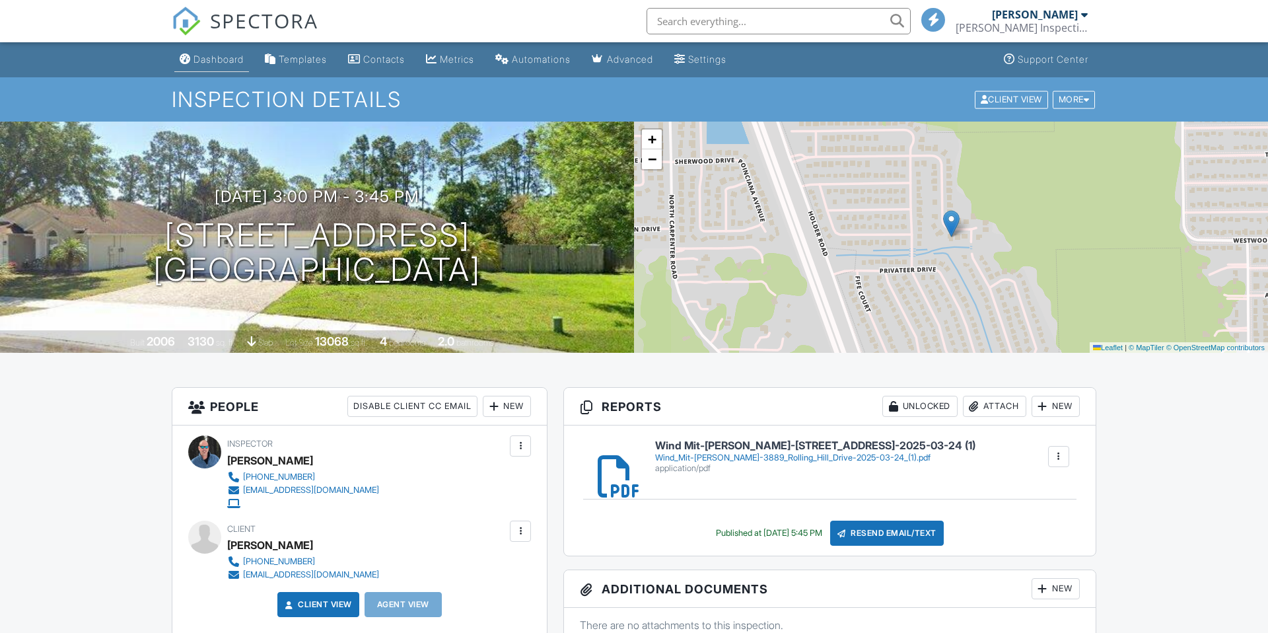
click at [237, 58] on div "Dashboard" at bounding box center [218, 58] width 50 height 11
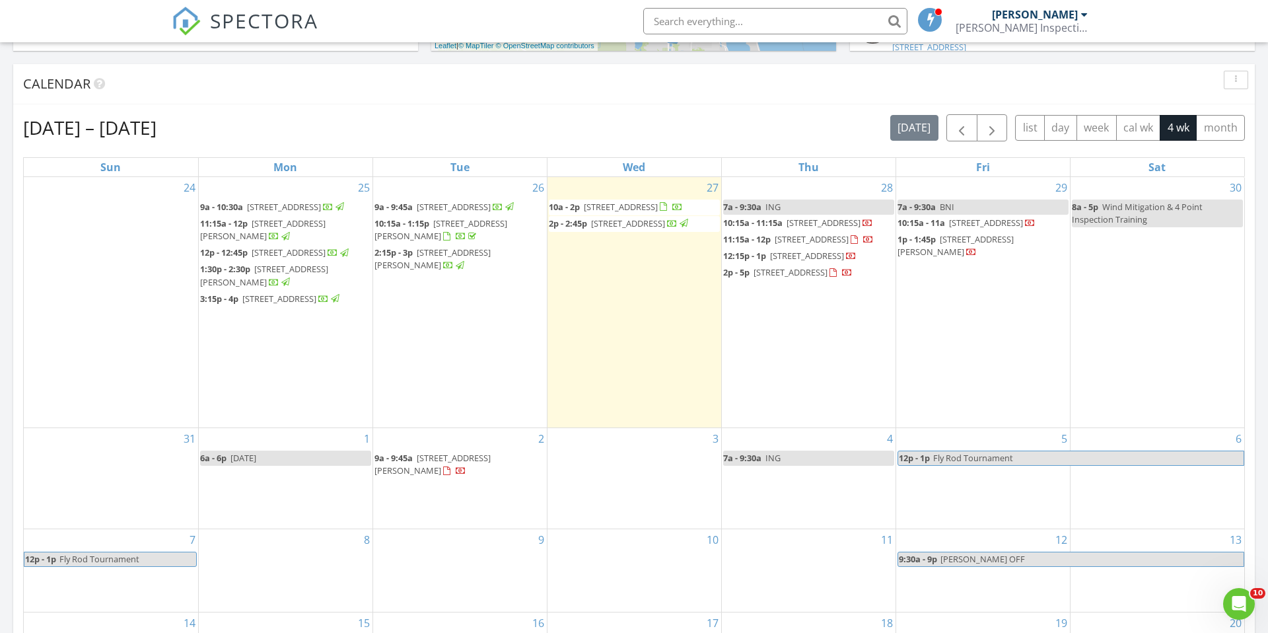
scroll to position [514, 0]
